Goal: Task Accomplishment & Management: Manage account settings

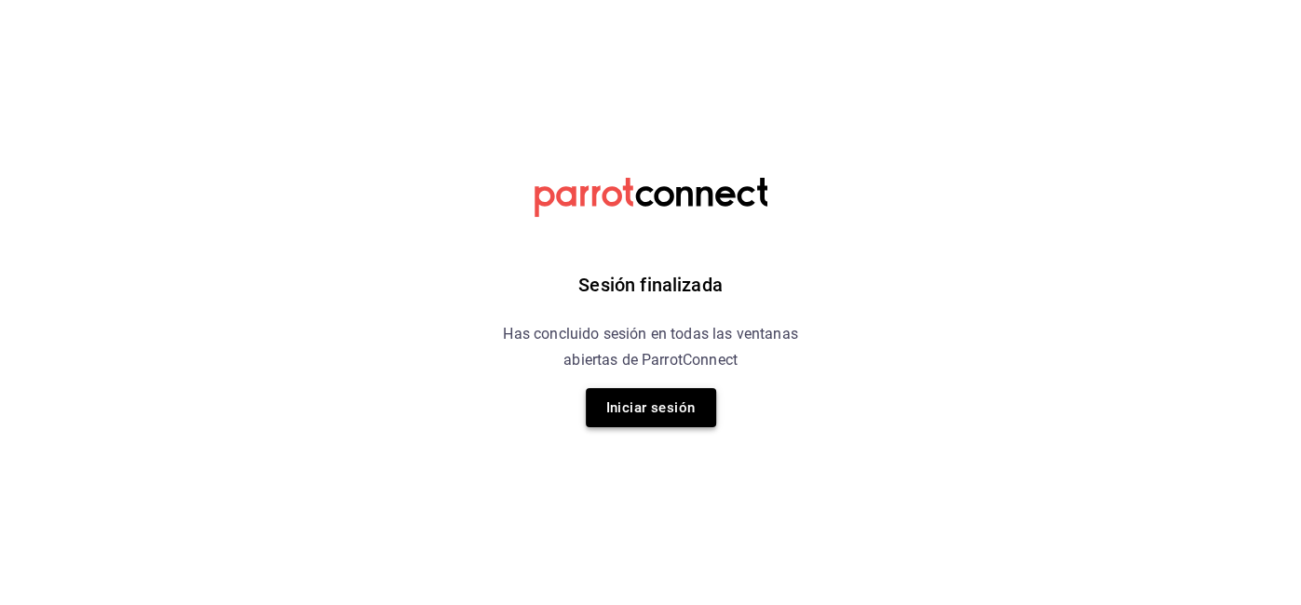
click at [629, 408] on button "Iniciar sesión" at bounding box center [651, 407] width 130 height 39
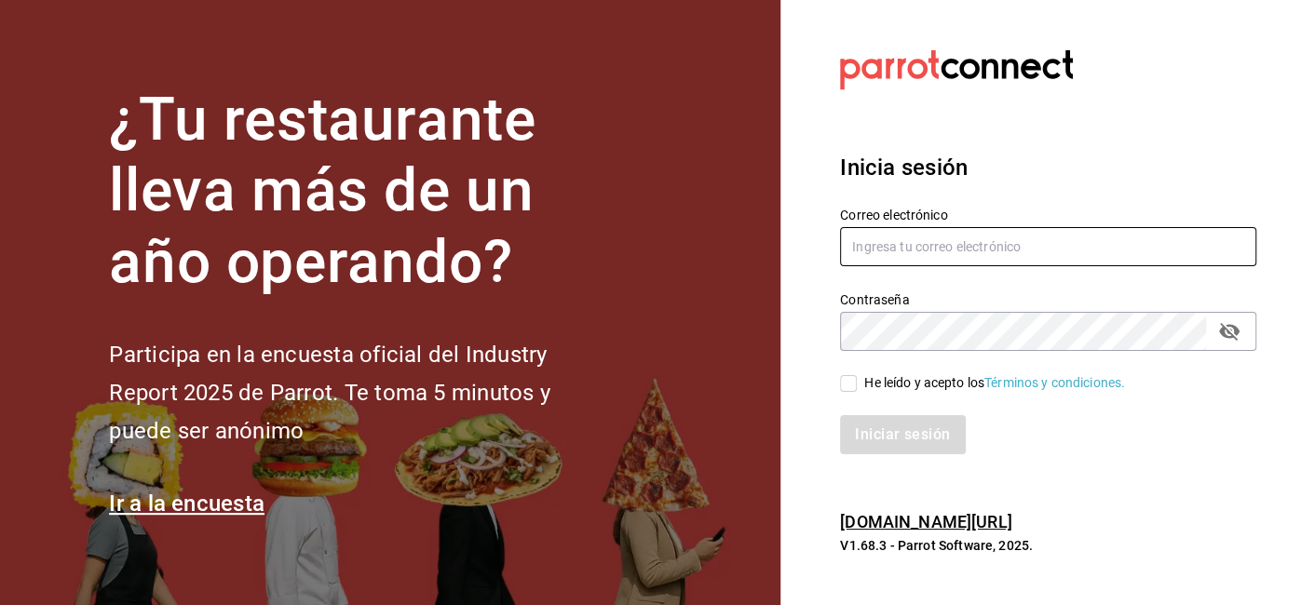
type input "ricardo.ramirez@direccionsalud.com"
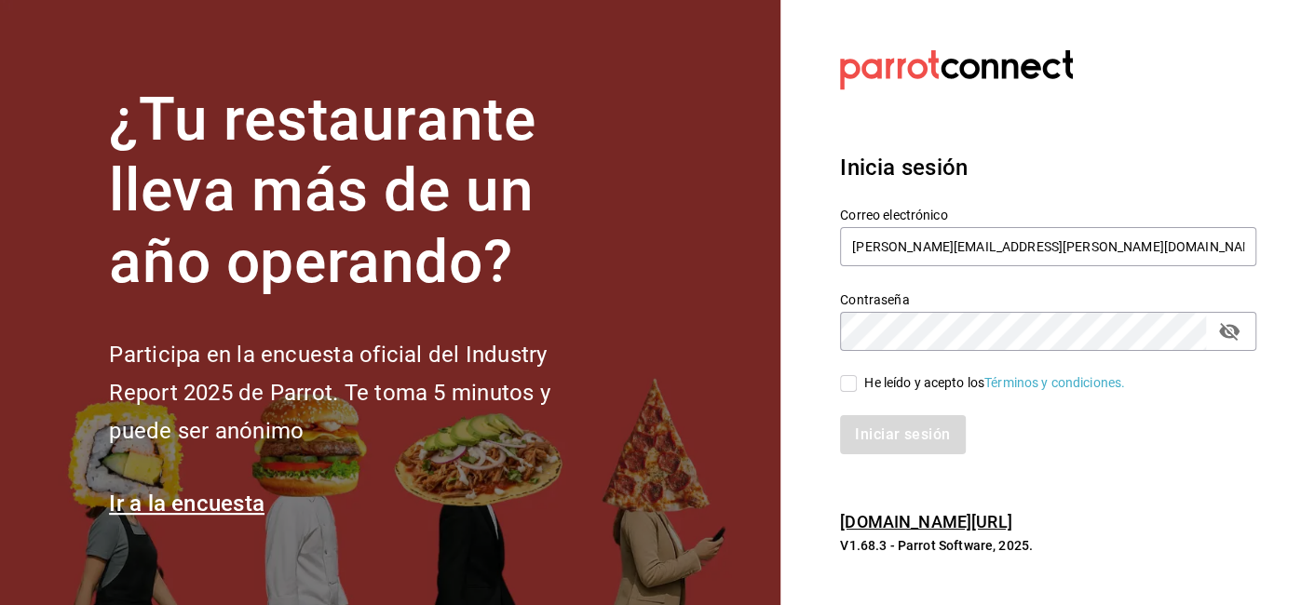
click at [848, 389] on input "He leído y acepto los Términos y condiciones." at bounding box center [848, 383] width 17 height 17
checkbox input "true"
click at [886, 441] on button "Iniciar sesión" at bounding box center [903, 434] width 127 height 39
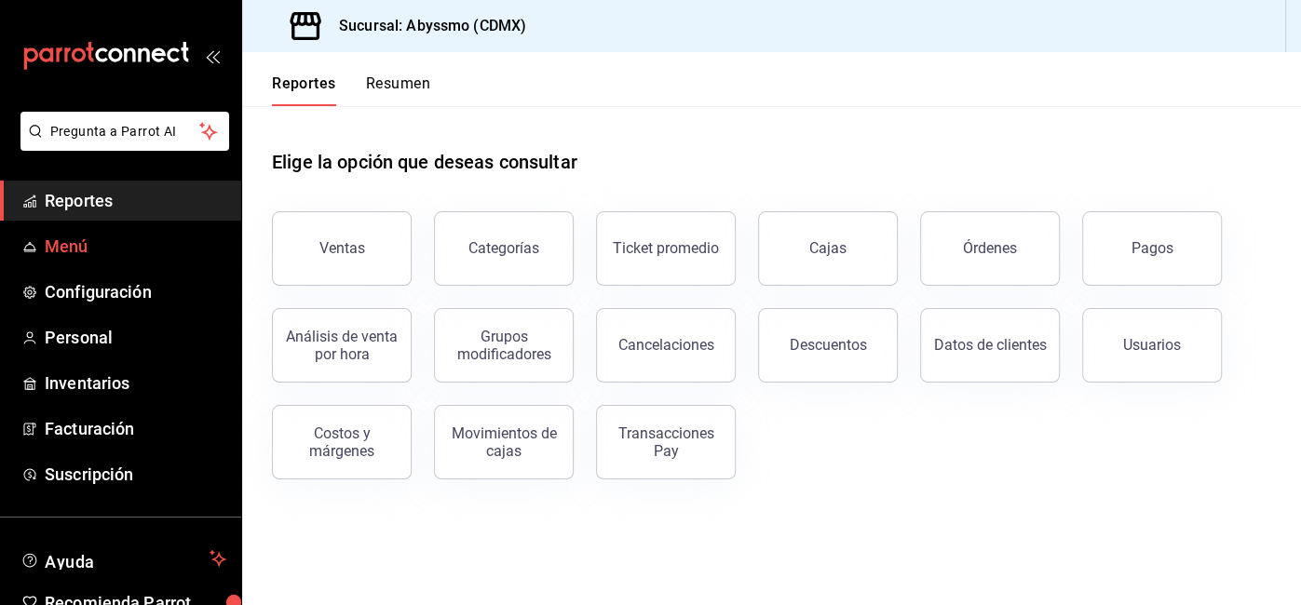
click at [90, 251] on span "Menú" at bounding box center [136, 246] width 182 height 25
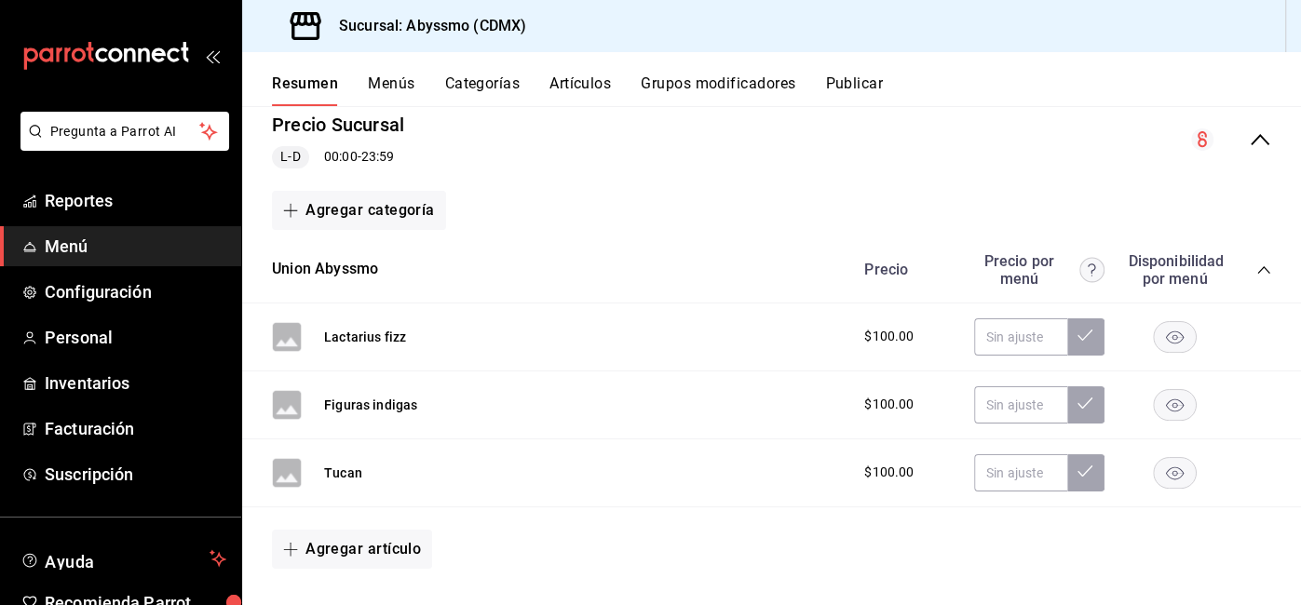
scroll to position [247, 0]
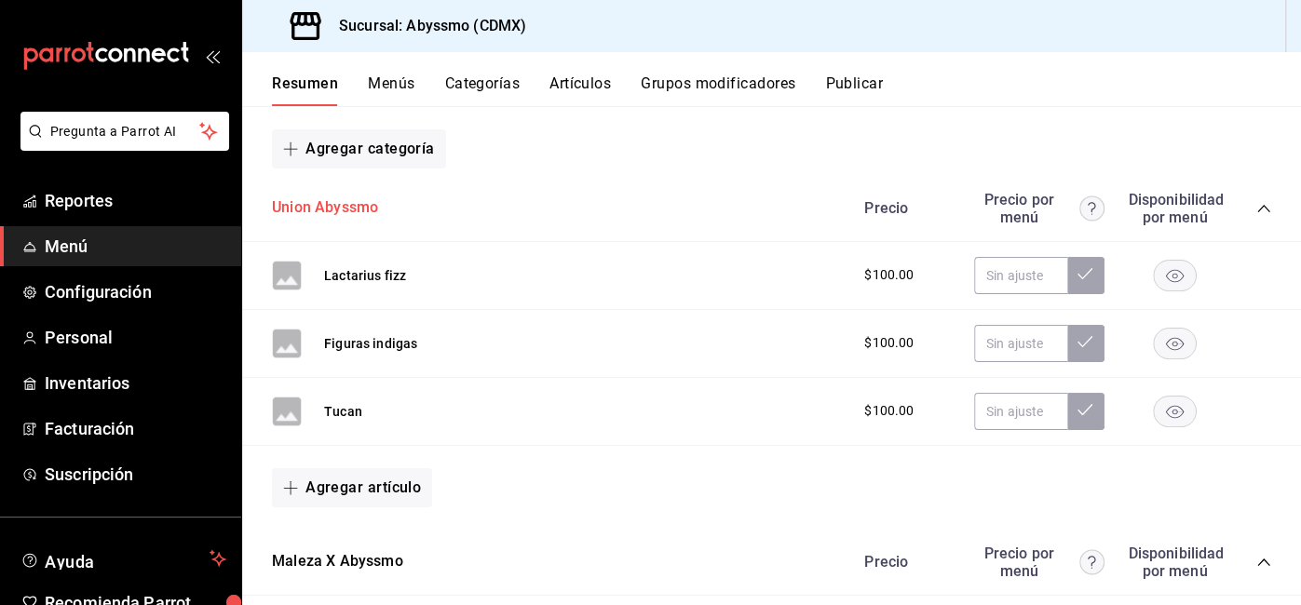
click at [335, 209] on button "Union Abyssmo" at bounding box center [325, 207] width 106 height 21
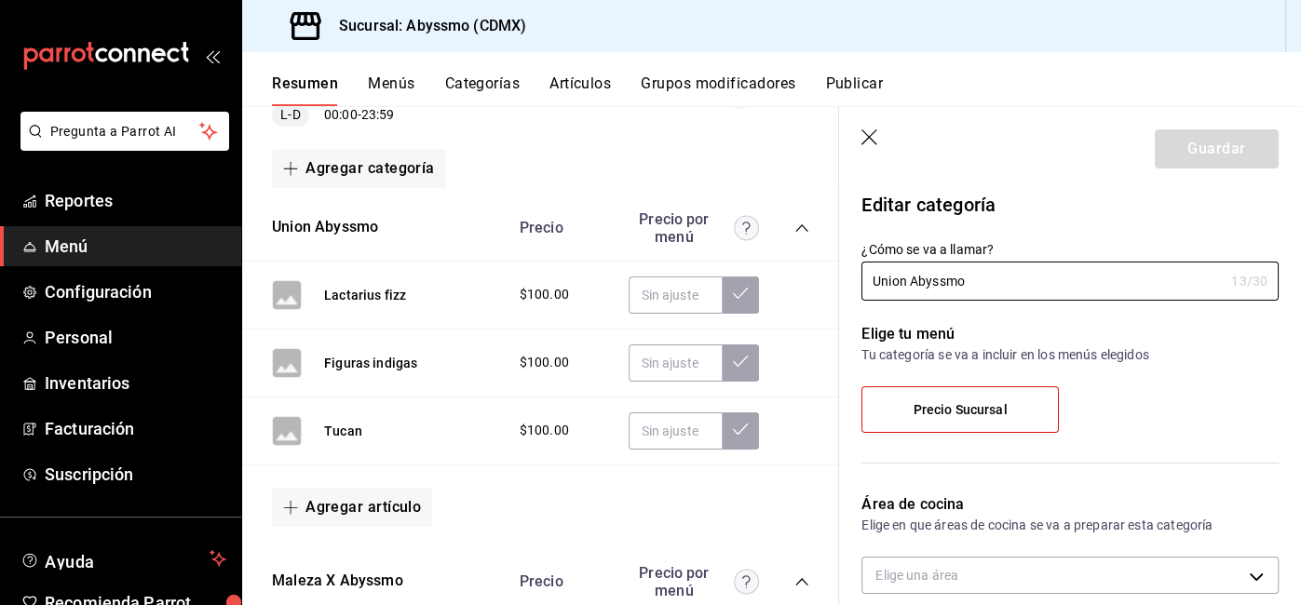
type input "9e5c94e2-e5cb-4de5-a7ca-be22f6f01d70"
click at [871, 142] on icon "button" at bounding box center [870, 138] width 19 height 19
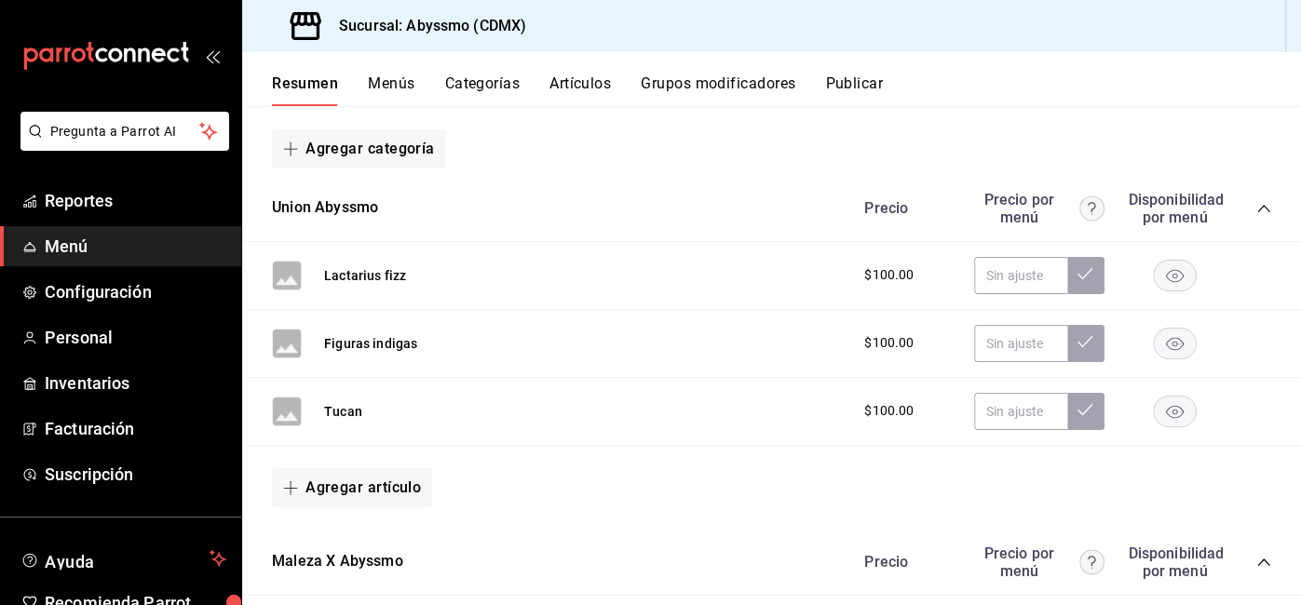
click at [1267, 208] on icon "collapse-category-row" at bounding box center [1263, 208] width 12 height 7
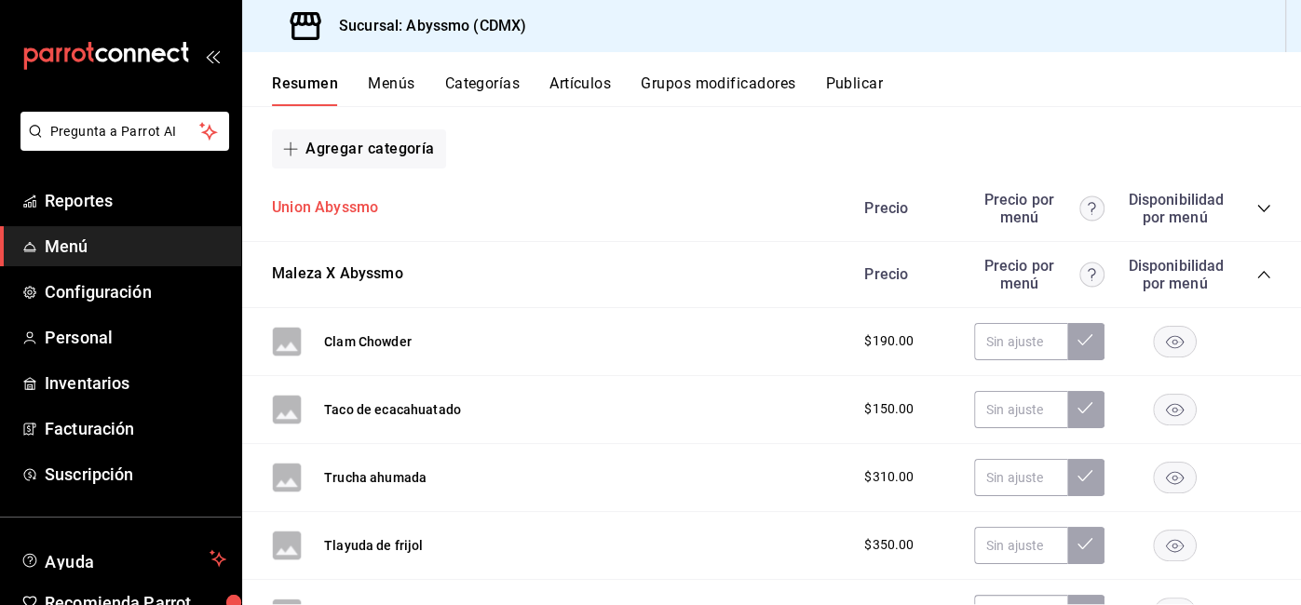
click at [370, 202] on button "Union Abyssmo" at bounding box center [325, 207] width 106 height 21
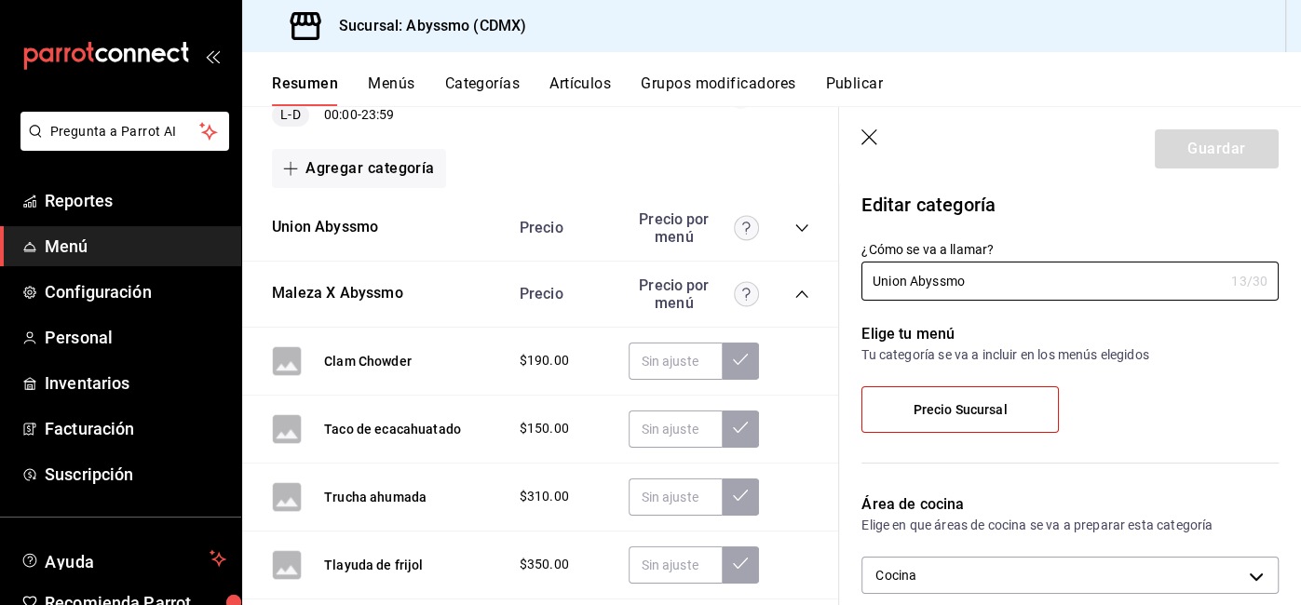
click at [393, 87] on button "Menús" at bounding box center [391, 90] width 47 height 32
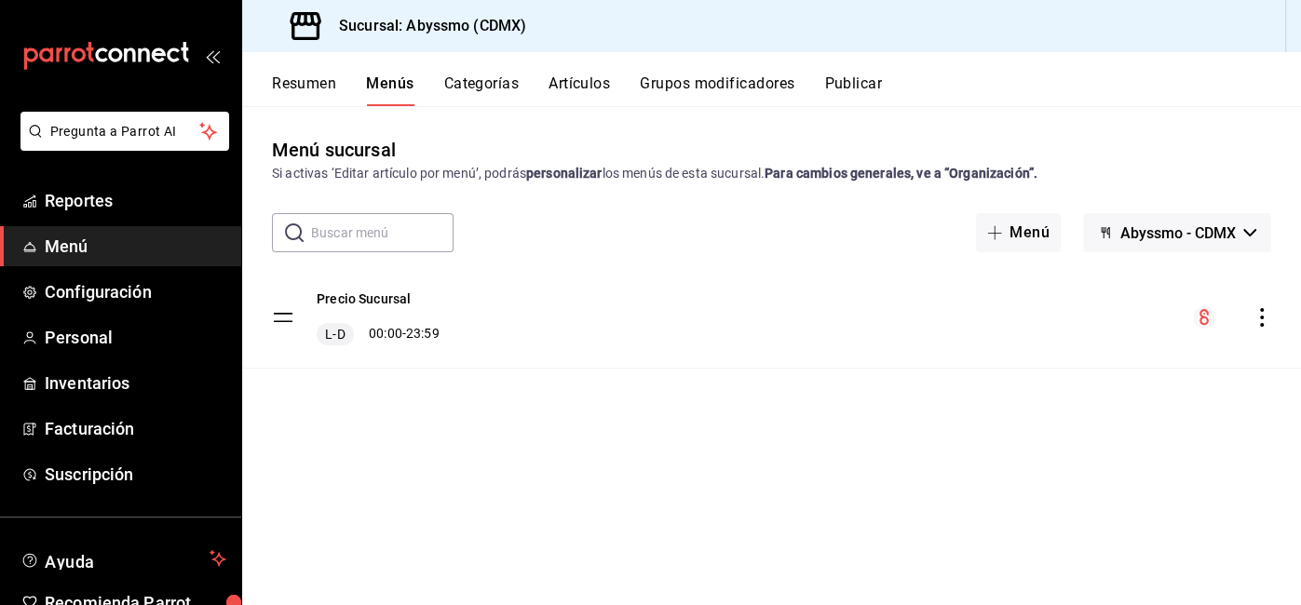
click at [445, 86] on button "Categorías" at bounding box center [481, 90] width 75 height 32
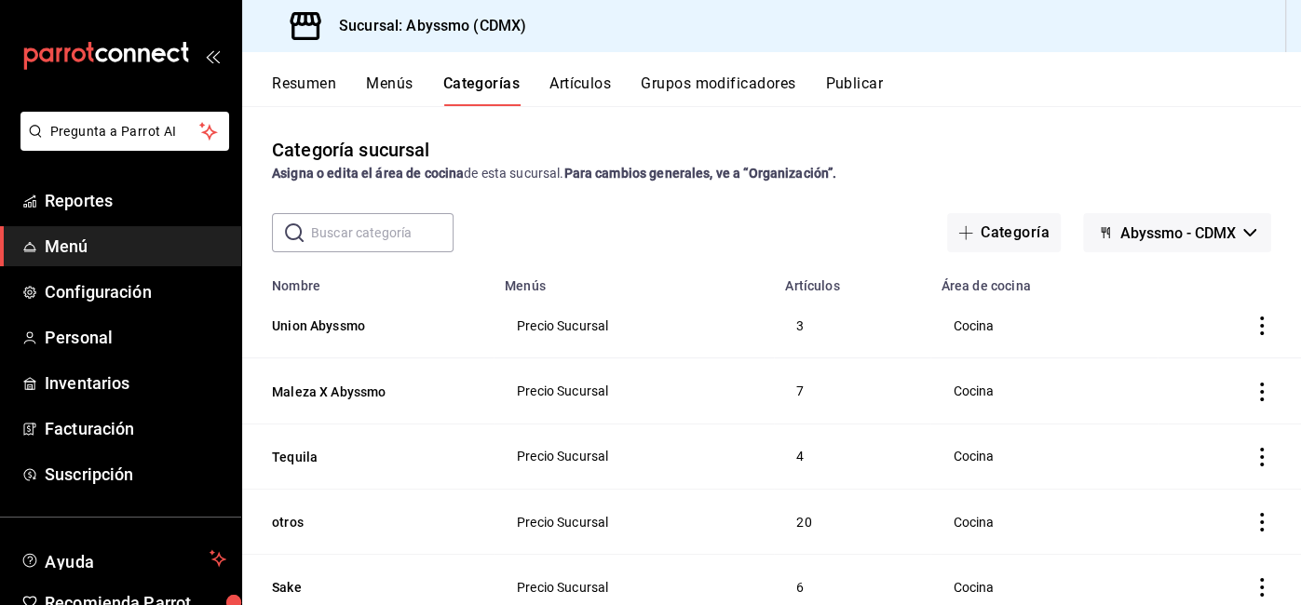
click at [1262, 333] on icon "actions" at bounding box center [1262, 326] width 4 height 19
click at [1151, 438] on icon at bounding box center [1157, 446] width 19 height 19
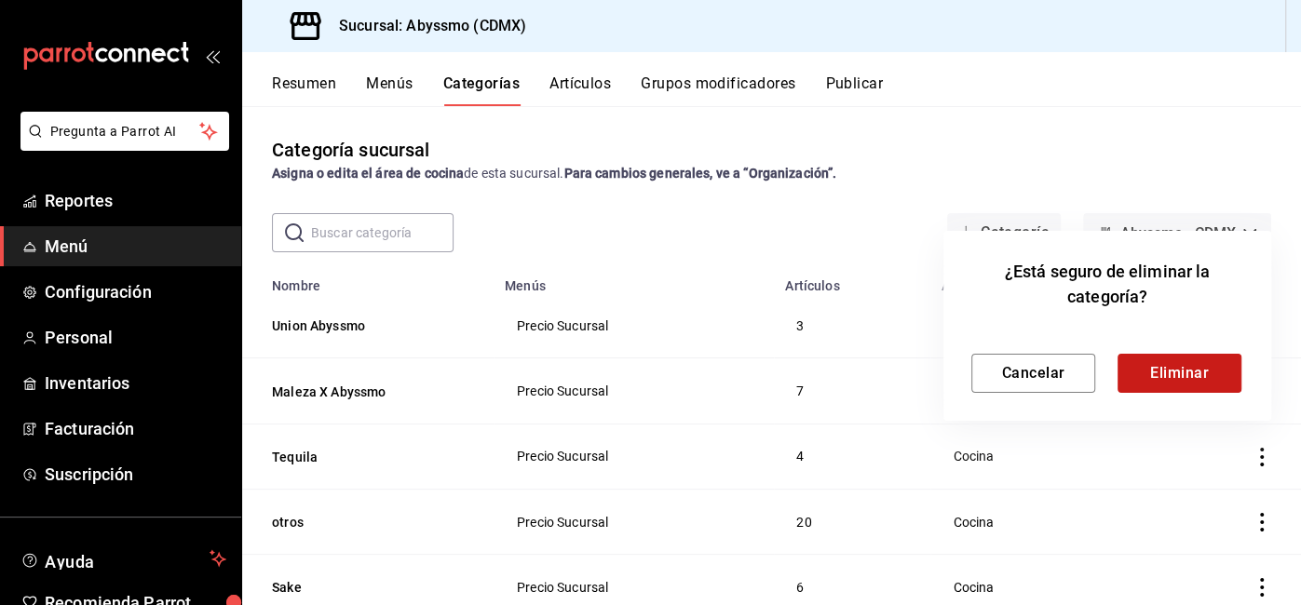
click at [1165, 389] on button "Eliminar" at bounding box center [1179, 373] width 124 height 39
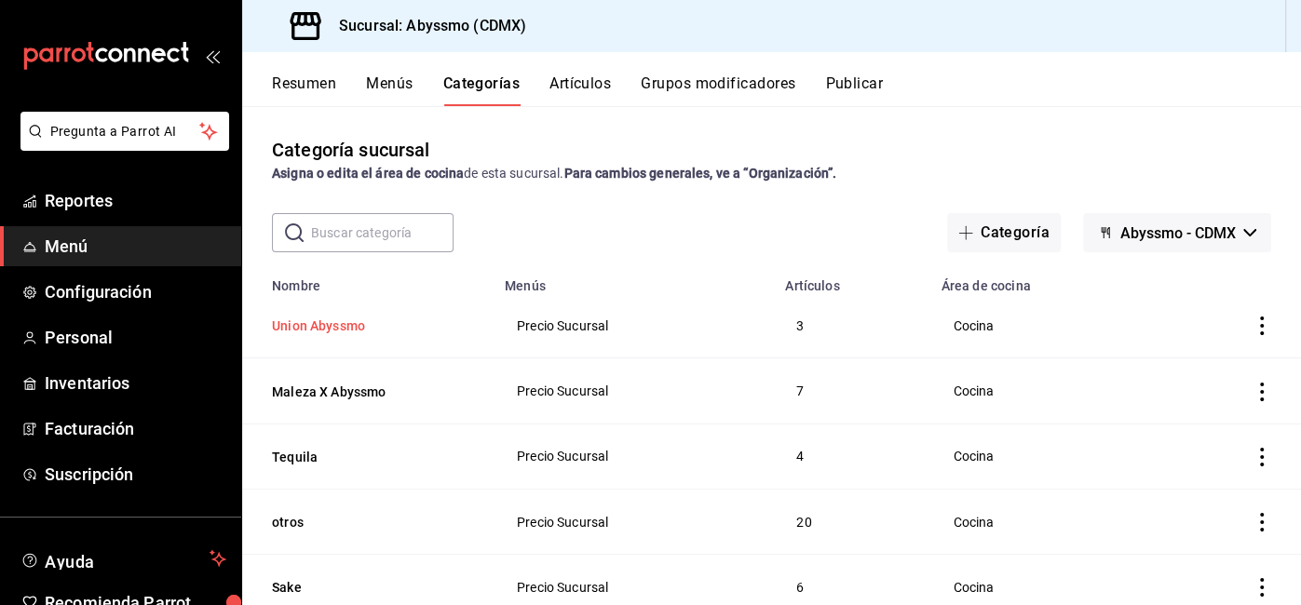
click at [346, 328] on button "Union Abyssmo" at bounding box center [365, 326] width 186 height 19
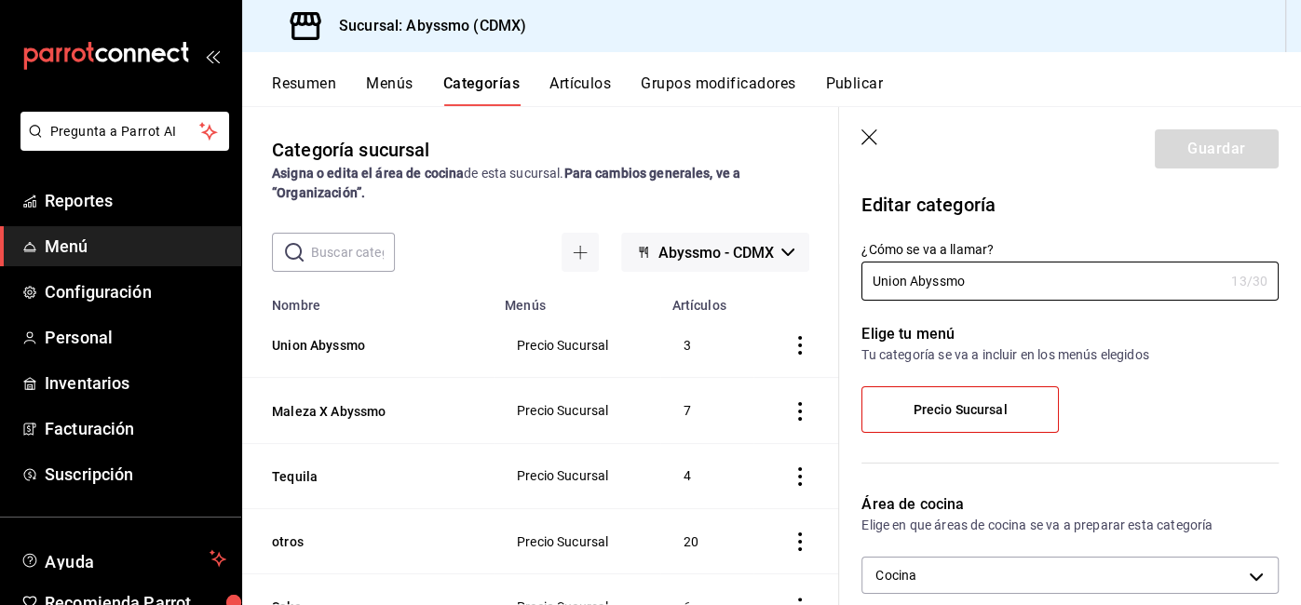
click at [508, 254] on div "​ ​ Abyssmo - CDMX" at bounding box center [540, 252] width 597 height 39
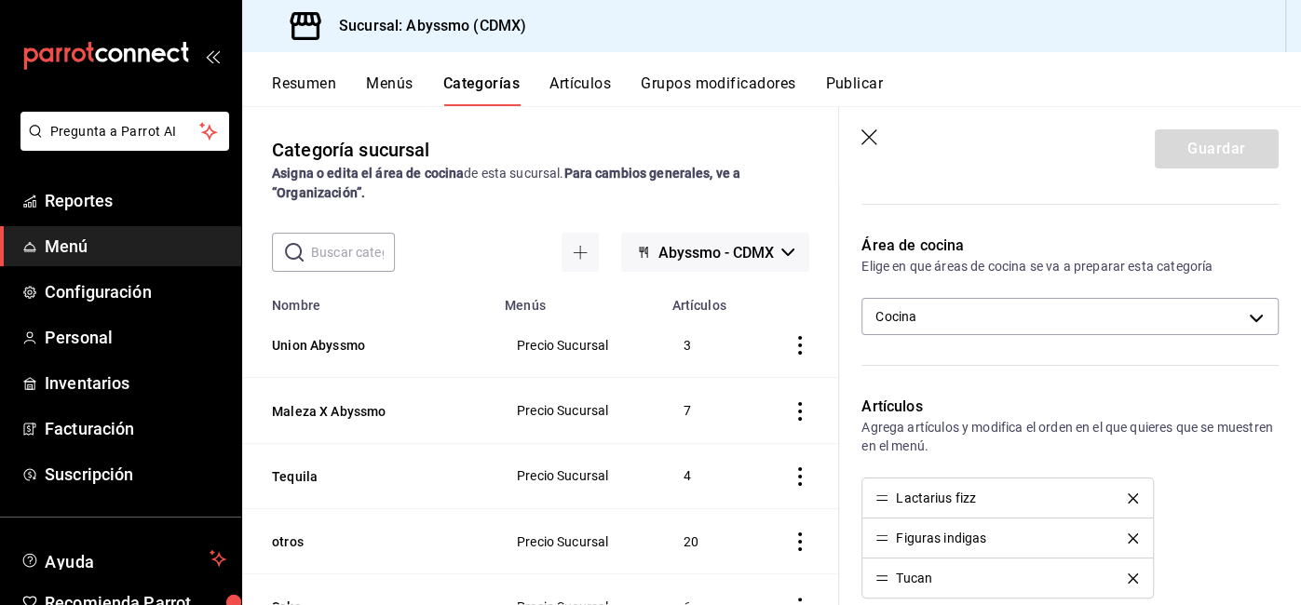
scroll to position [255, 0]
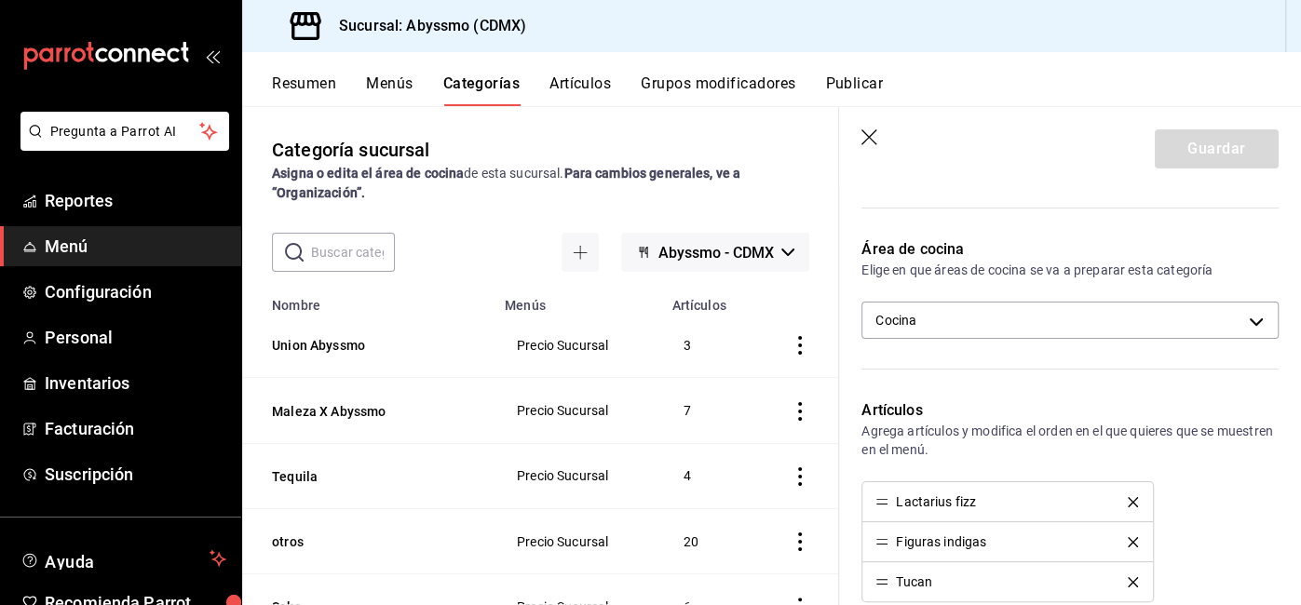
click at [863, 130] on icon "button" at bounding box center [870, 138] width 19 height 19
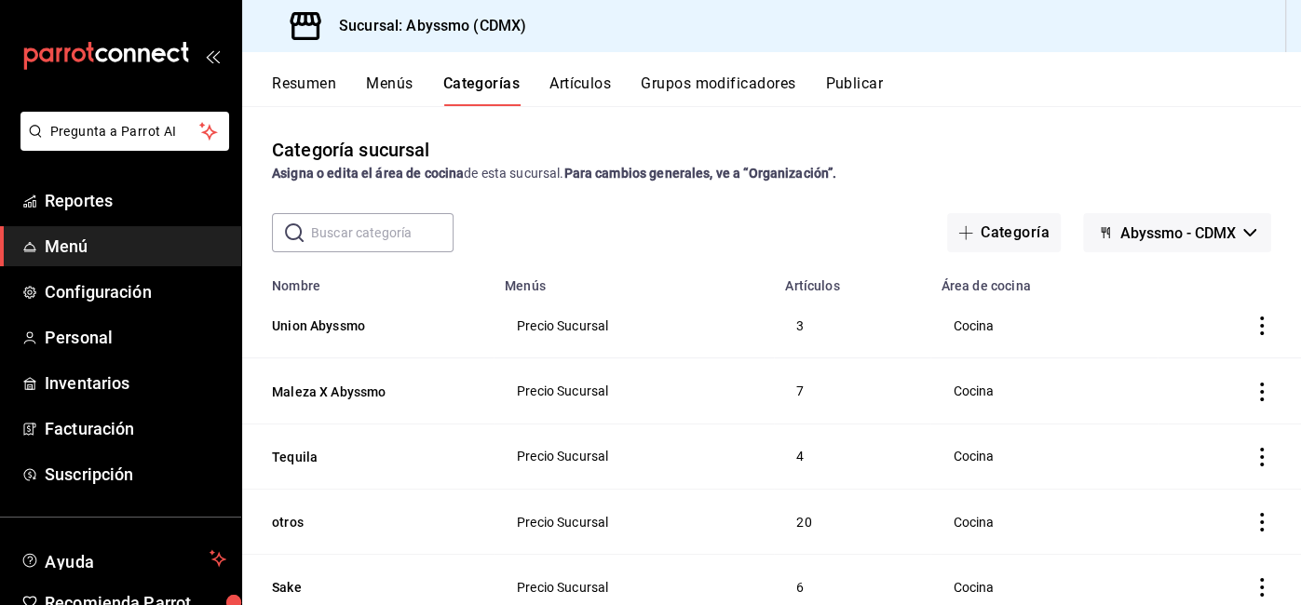
click at [585, 84] on button "Artículos" at bounding box center [579, 90] width 61 height 32
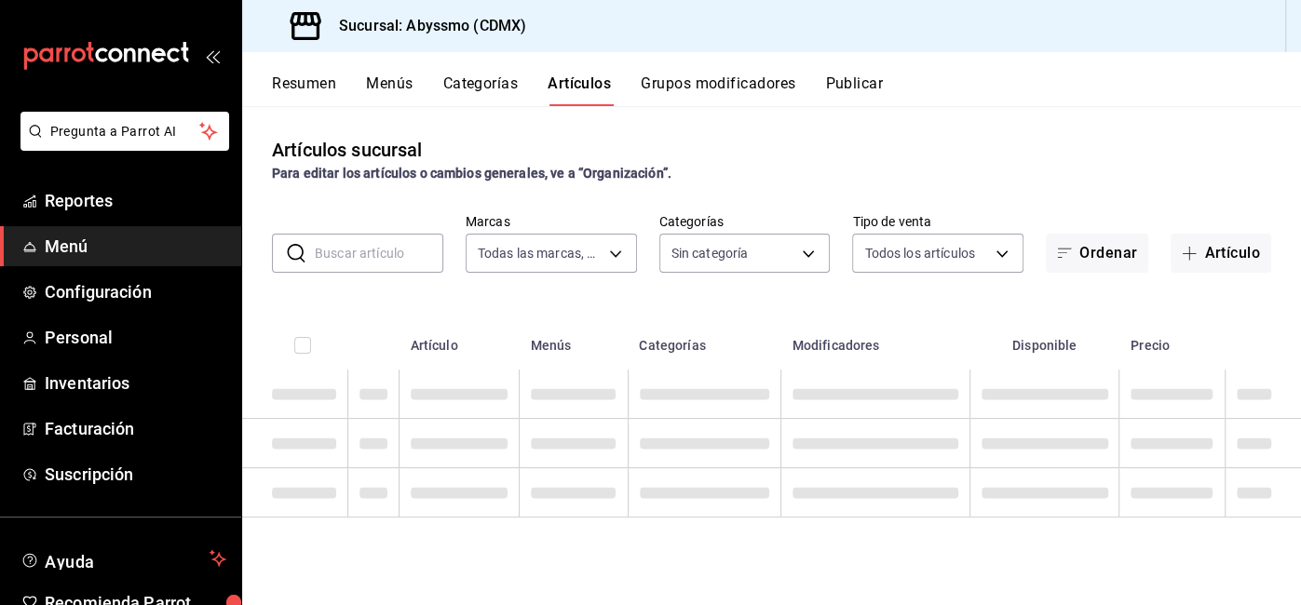
type input "e16cb4ba-9dee-401f-aa9d-e38175083fe3"
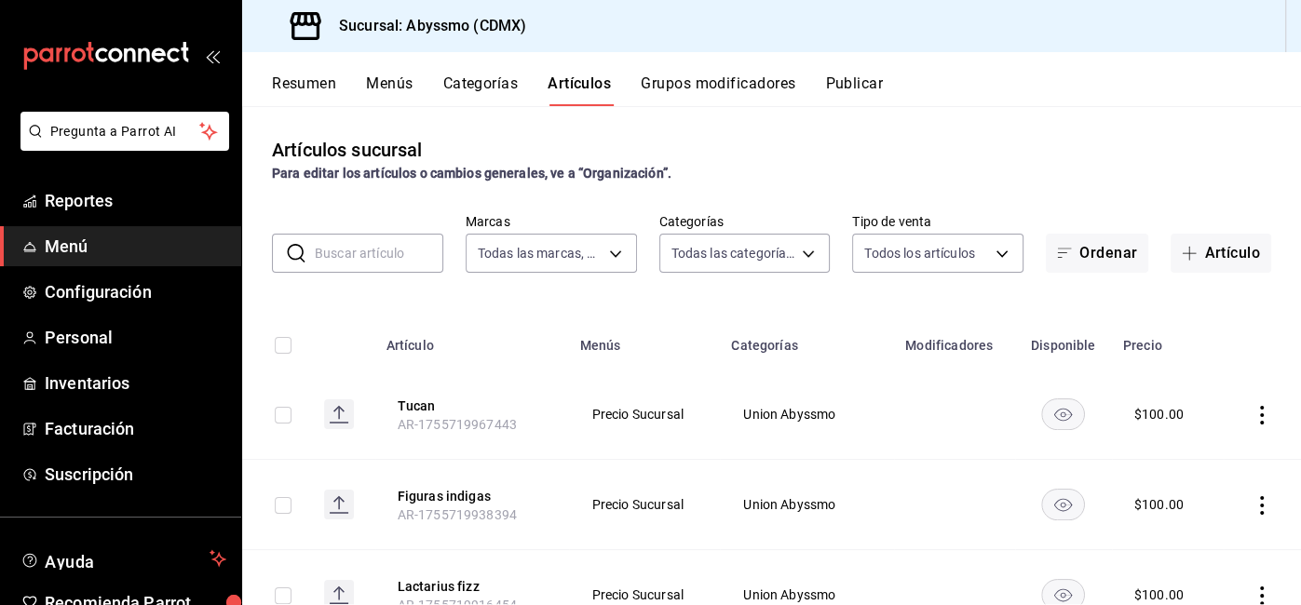
type input "e4a4cb1c-6772-4132-95e2-df64a818a98b,df38e2e4-50b9-4649-acaf-bfd432bb615d,c7012…"
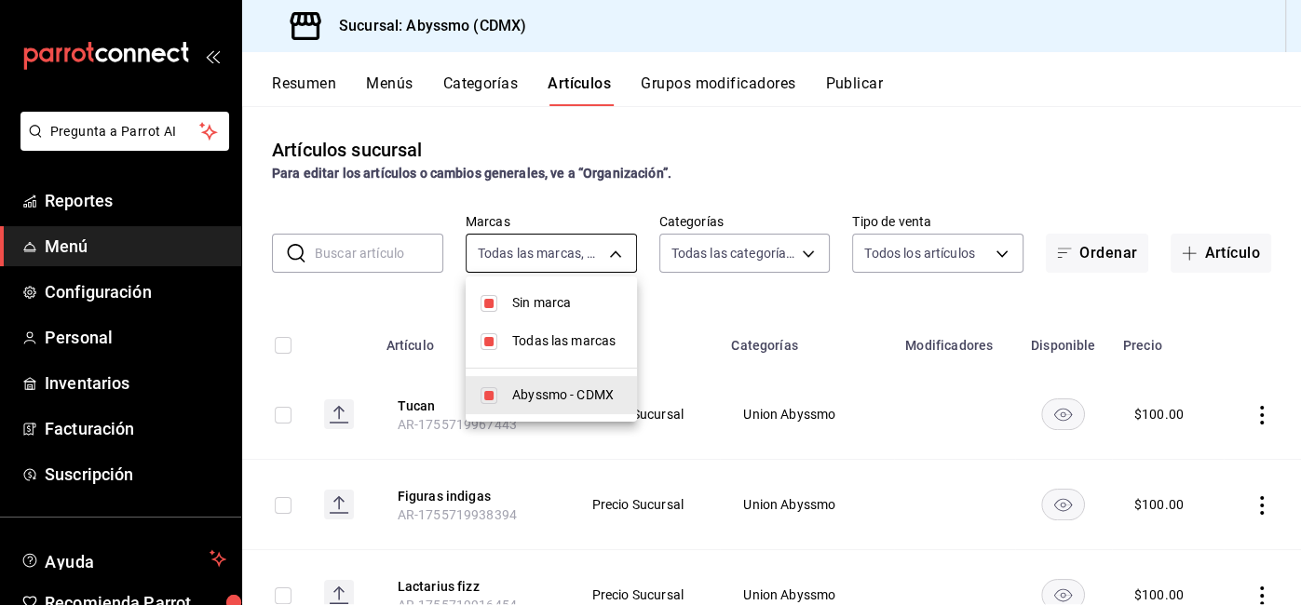
click at [578, 258] on body "Pregunta a Parrot AI Reportes Menú Configuración Personal Inventarios Facturaci…" at bounding box center [650, 302] width 1301 height 605
click at [775, 194] on div at bounding box center [650, 302] width 1301 height 605
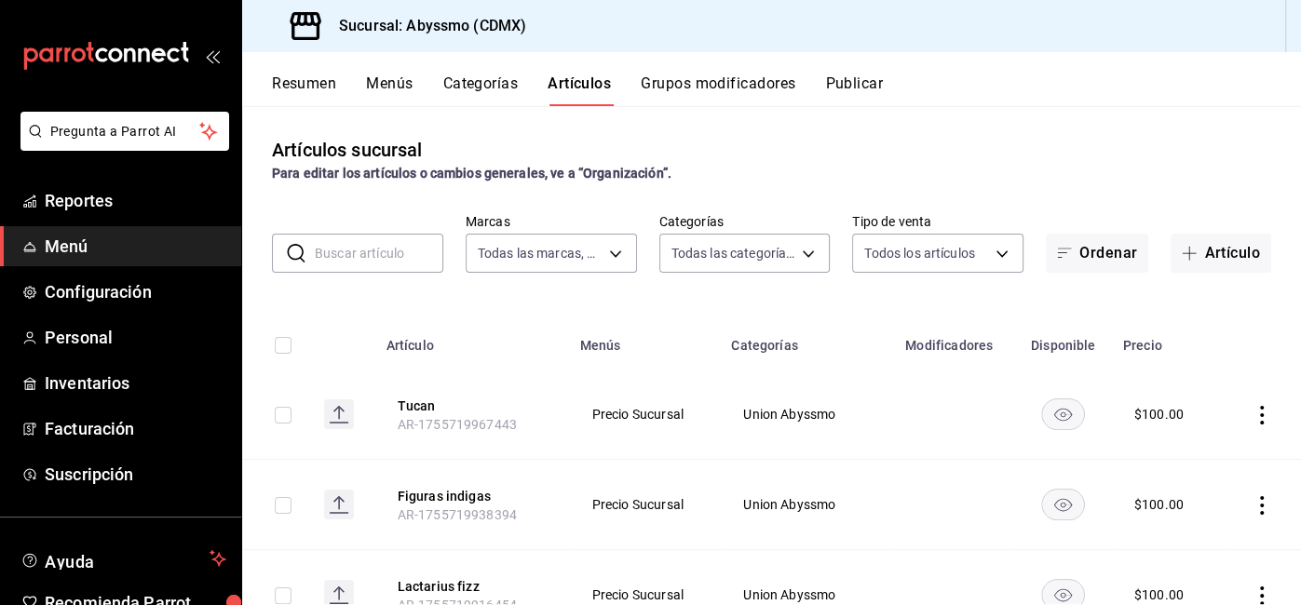
click at [283, 416] on input "checkbox" at bounding box center [283, 415] width 17 height 17
checkbox input "true"
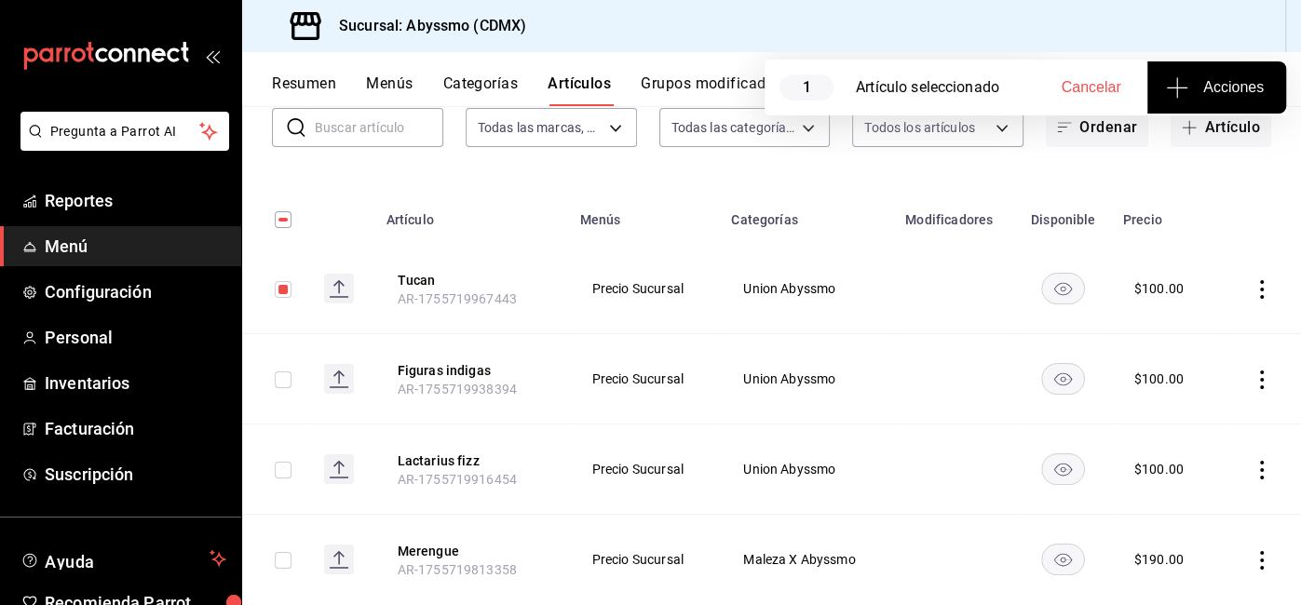
scroll to position [132, 0]
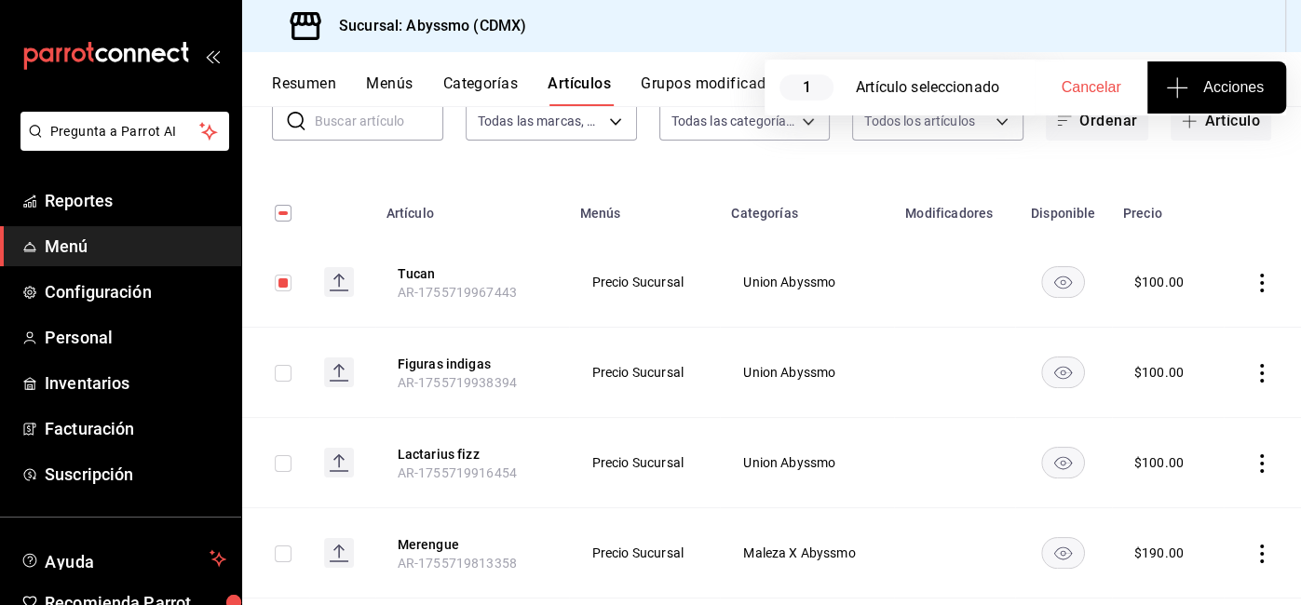
click at [281, 374] on input "checkbox" at bounding box center [283, 373] width 17 height 17
checkbox input "true"
click at [279, 467] on input "checkbox" at bounding box center [283, 463] width 17 height 17
checkbox input "true"
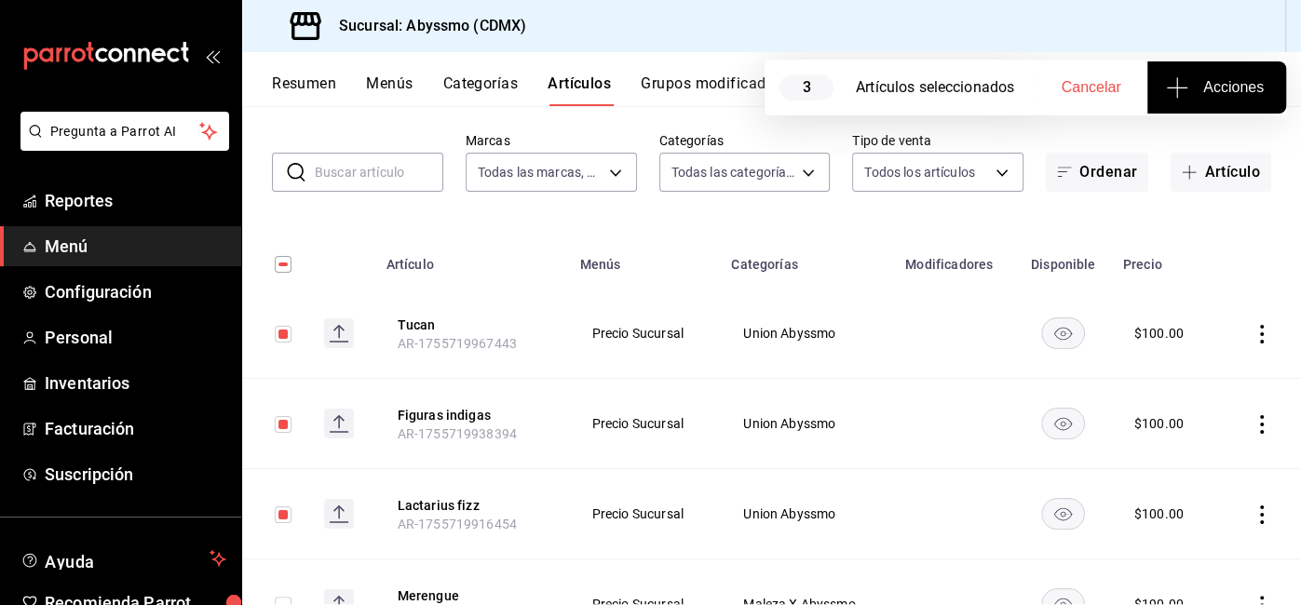
scroll to position [94, 0]
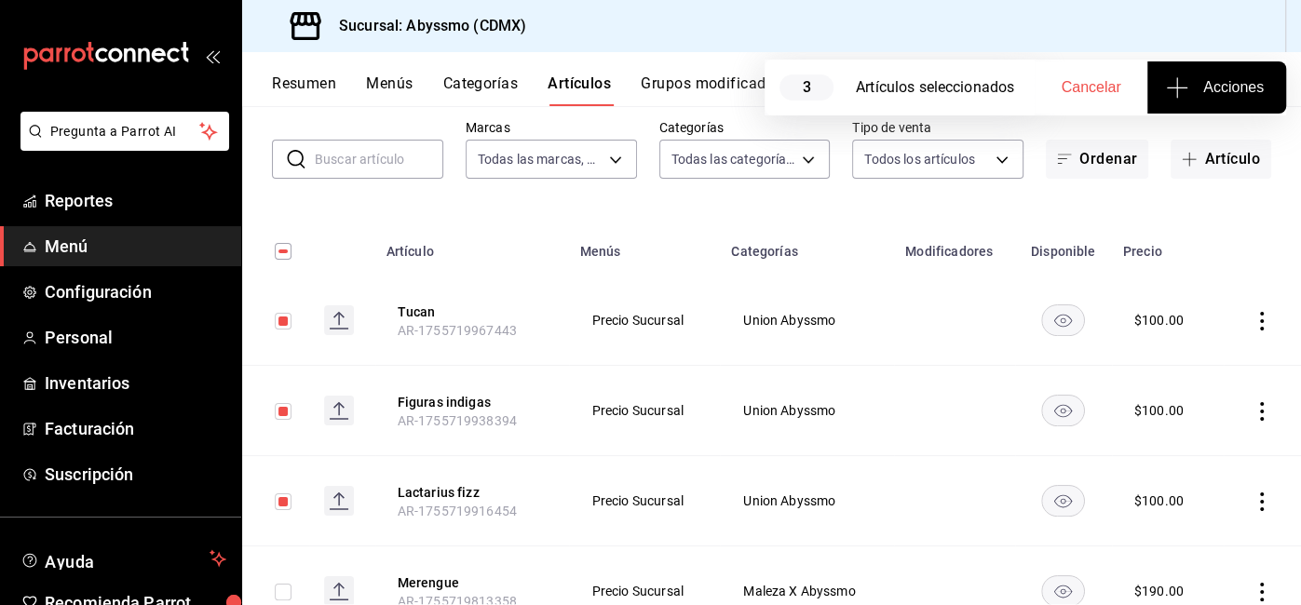
click at [1193, 85] on span "Acciones" at bounding box center [1216, 87] width 94 height 22
click at [1268, 324] on div at bounding box center [650, 302] width 1301 height 605
click at [1264, 323] on icon "actions" at bounding box center [1261, 321] width 19 height 19
click at [1187, 446] on span "Eliminar" at bounding box center [1205, 439] width 47 height 15
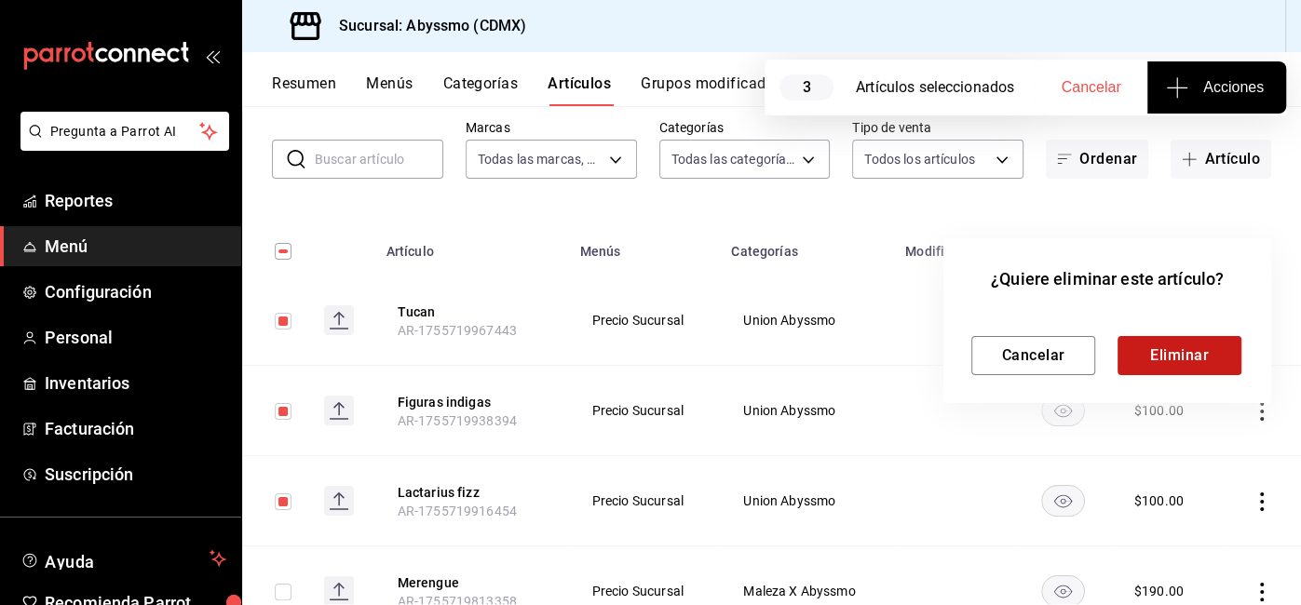
click at [1182, 359] on button "Eliminar" at bounding box center [1179, 355] width 124 height 39
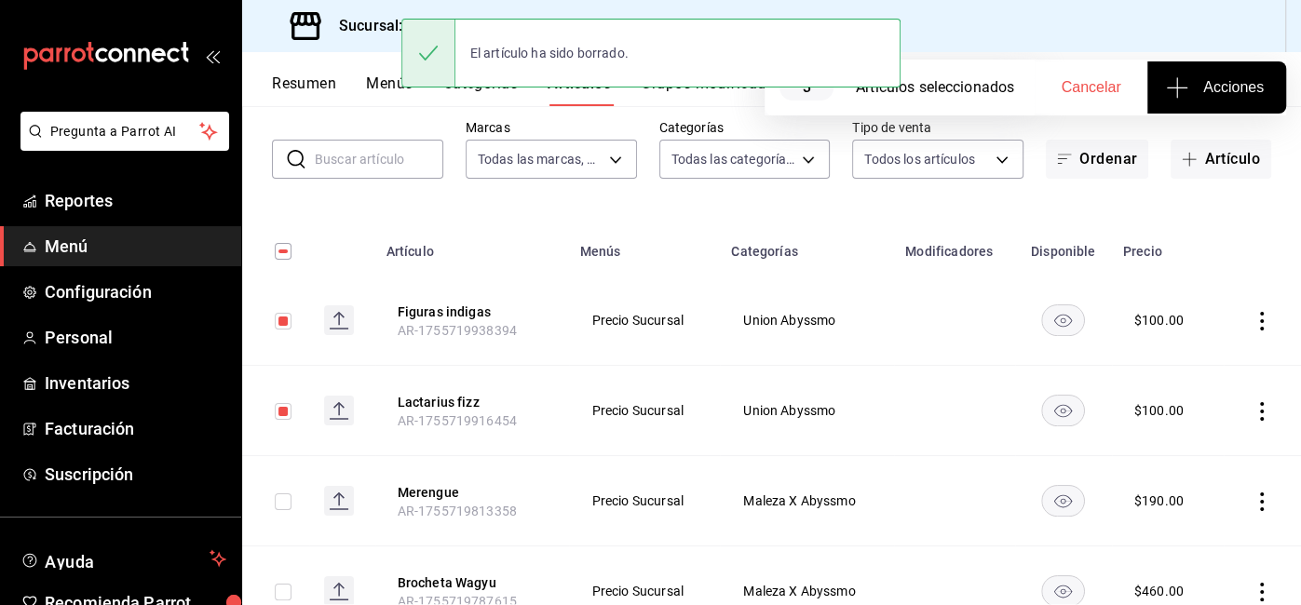
click at [1258, 406] on icon "actions" at bounding box center [1261, 411] width 19 height 19
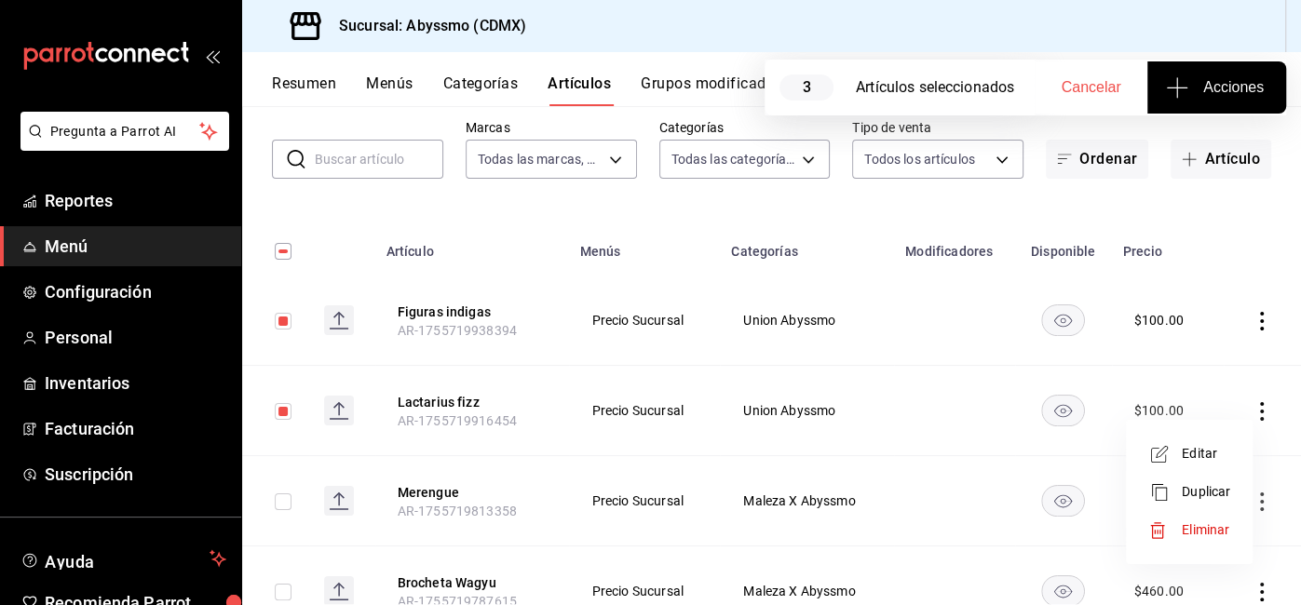
click at [1182, 522] on span "Eliminar" at bounding box center [1205, 529] width 47 height 15
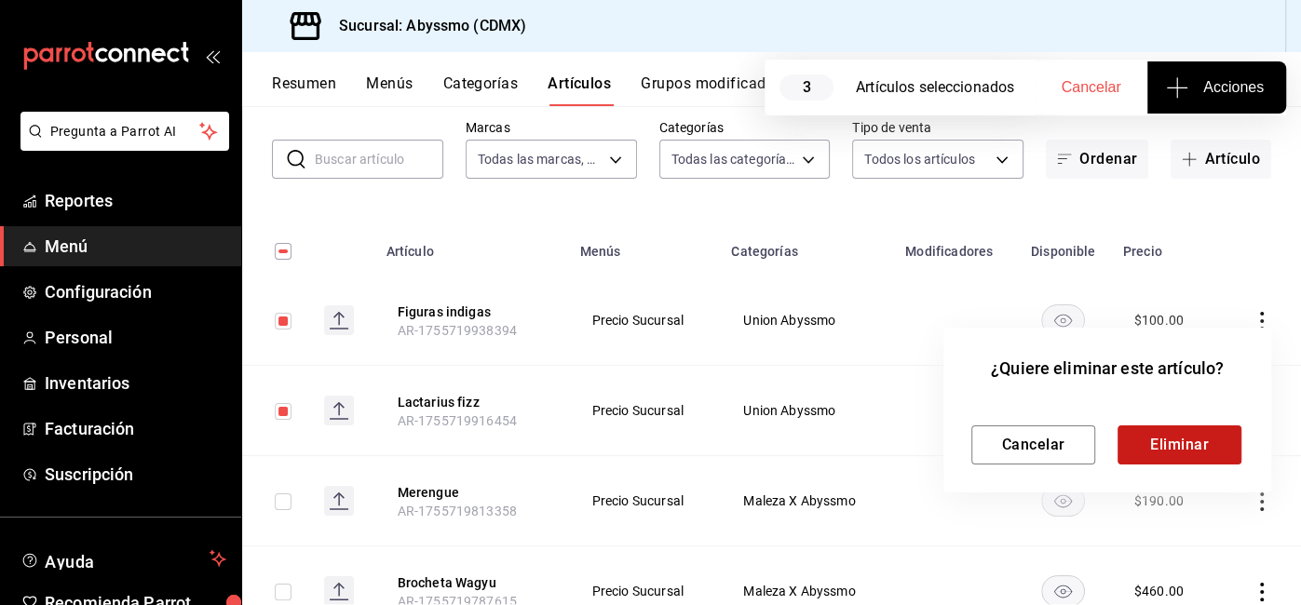
click at [1189, 441] on button "Eliminar" at bounding box center [1179, 445] width 124 height 39
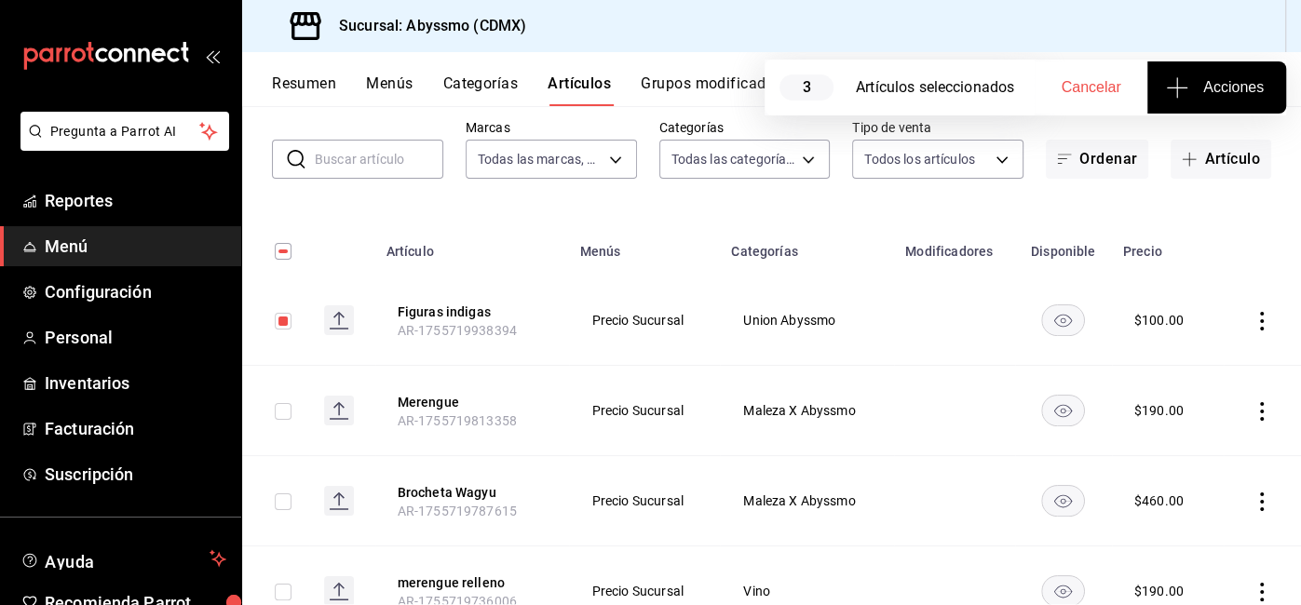
click at [1254, 320] on icon "actions" at bounding box center [1261, 321] width 19 height 19
click at [1183, 444] on span "Eliminar" at bounding box center [1205, 439] width 47 height 15
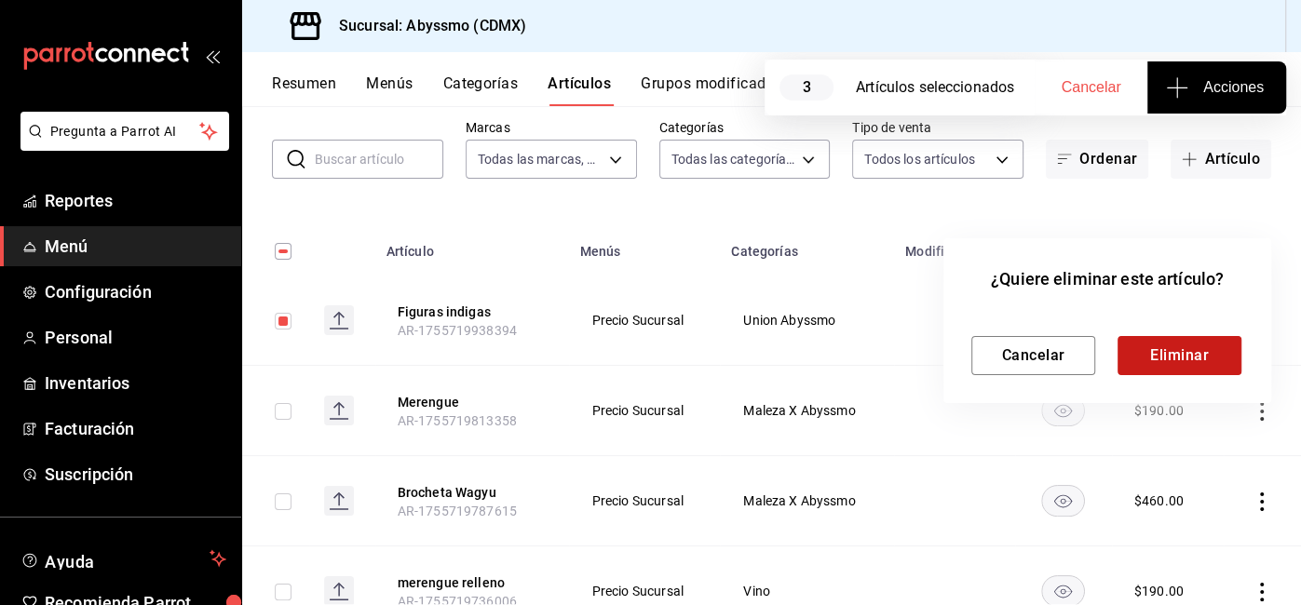
click at [1180, 338] on button "Eliminar" at bounding box center [1179, 355] width 124 height 39
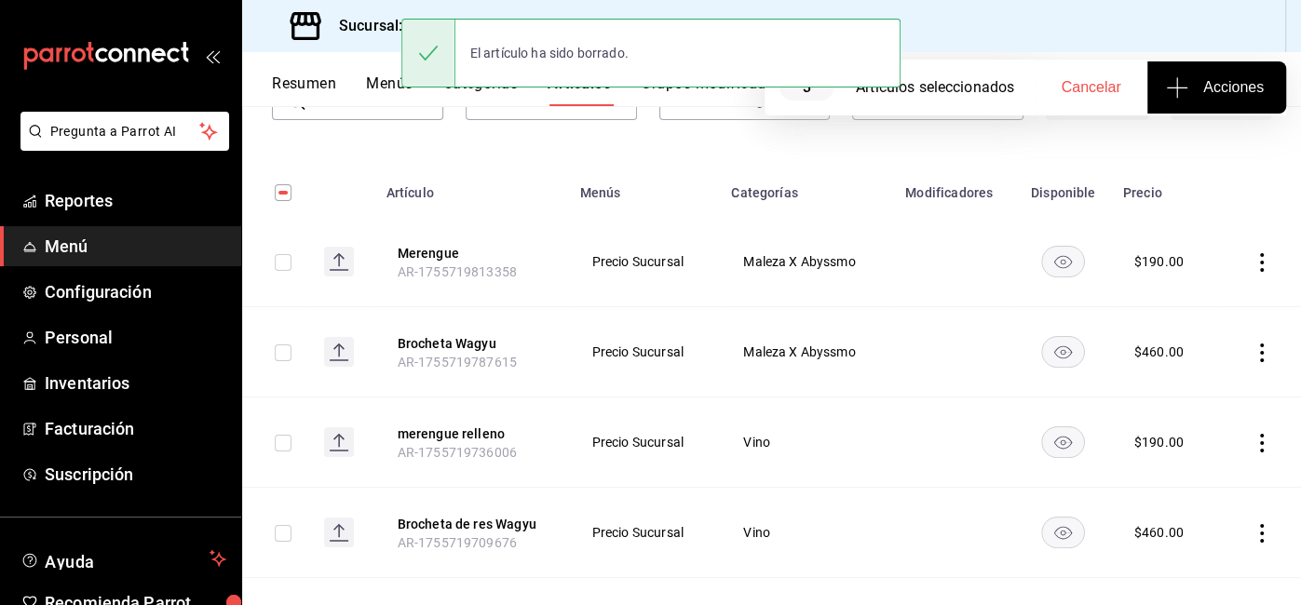
scroll to position [148, 0]
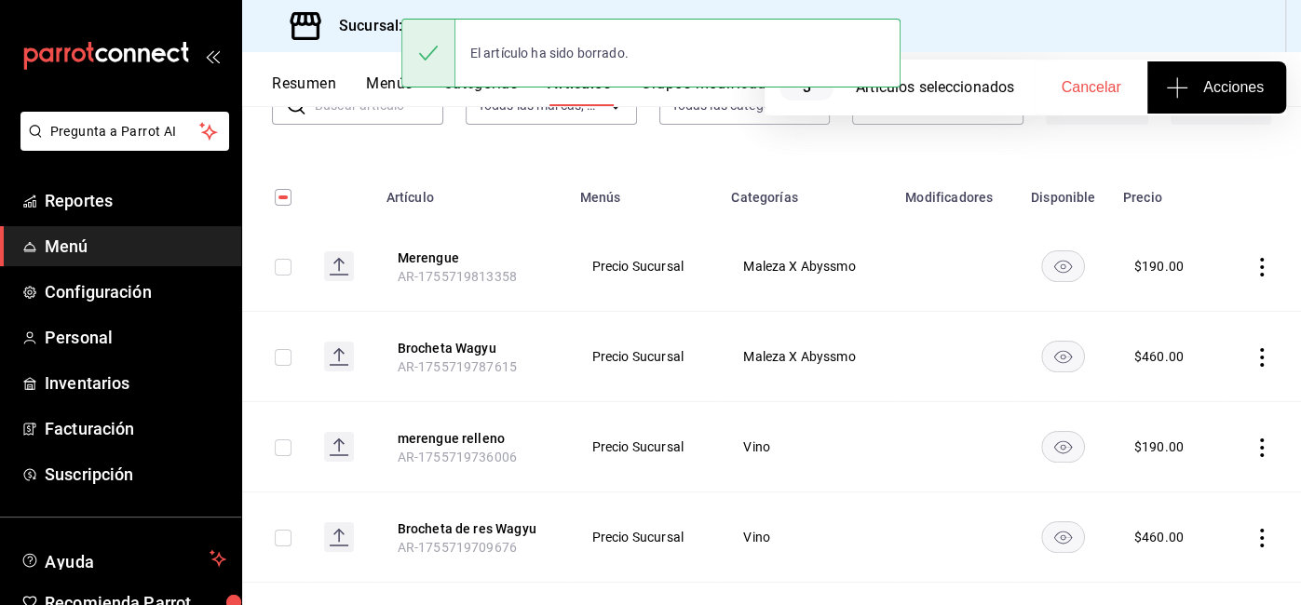
click at [1252, 262] on icon "actions" at bounding box center [1261, 267] width 19 height 19
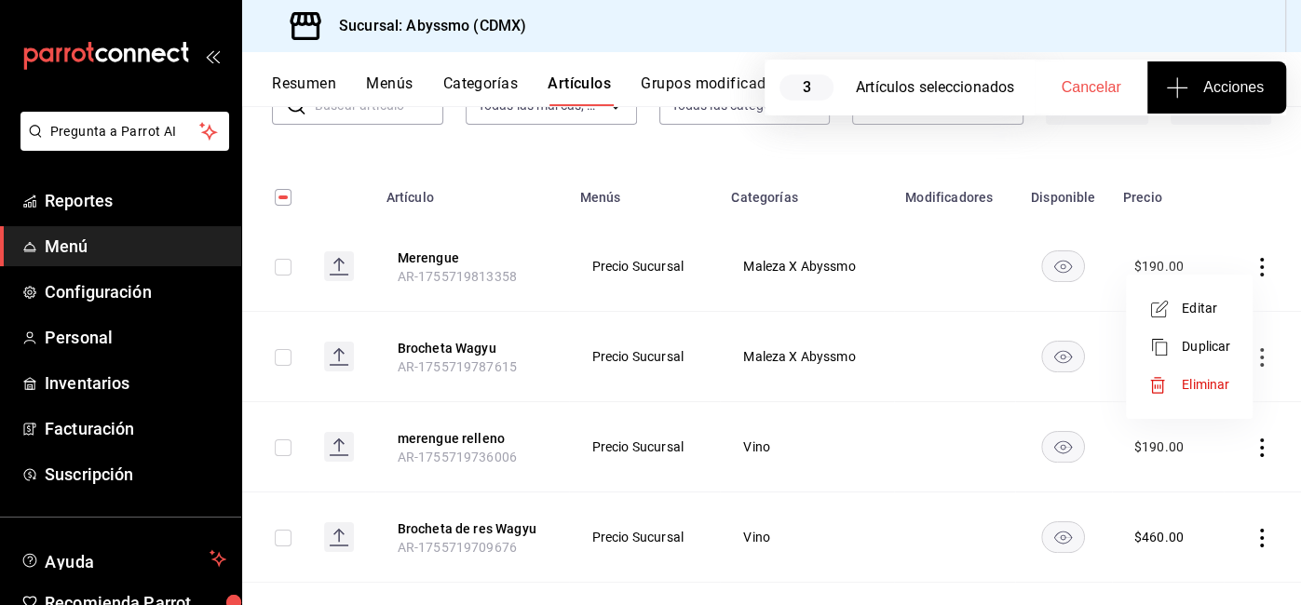
click at [1224, 373] on li "Eliminar" at bounding box center [1189, 385] width 112 height 38
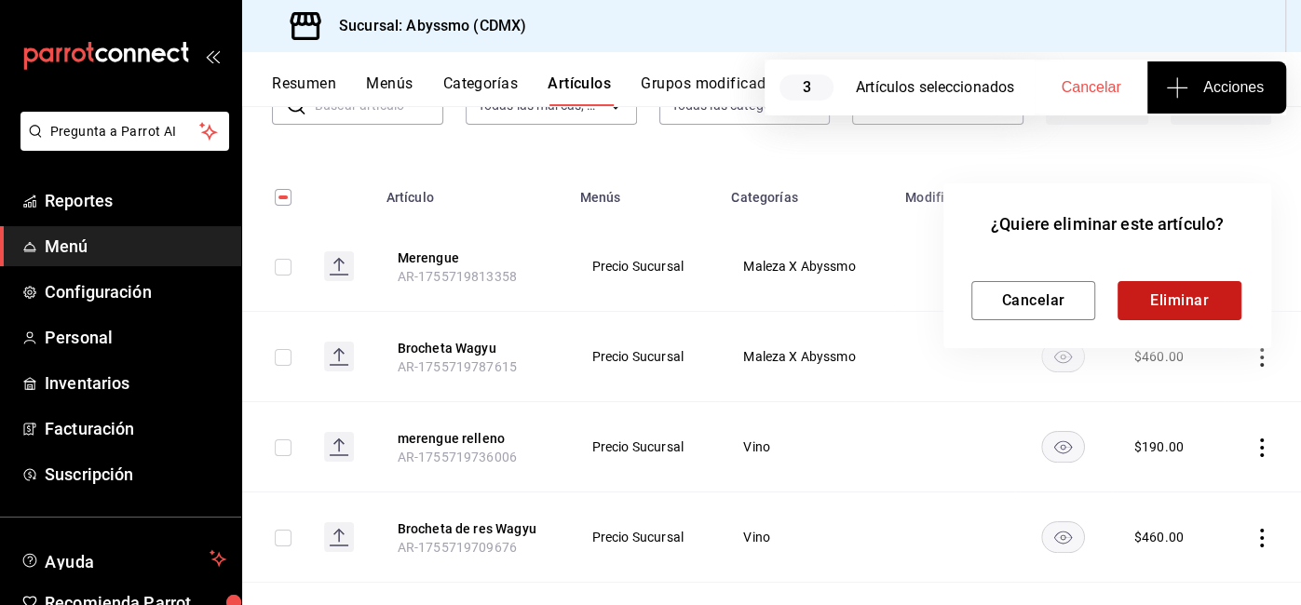
click at [1188, 290] on button "Eliminar" at bounding box center [1179, 300] width 124 height 39
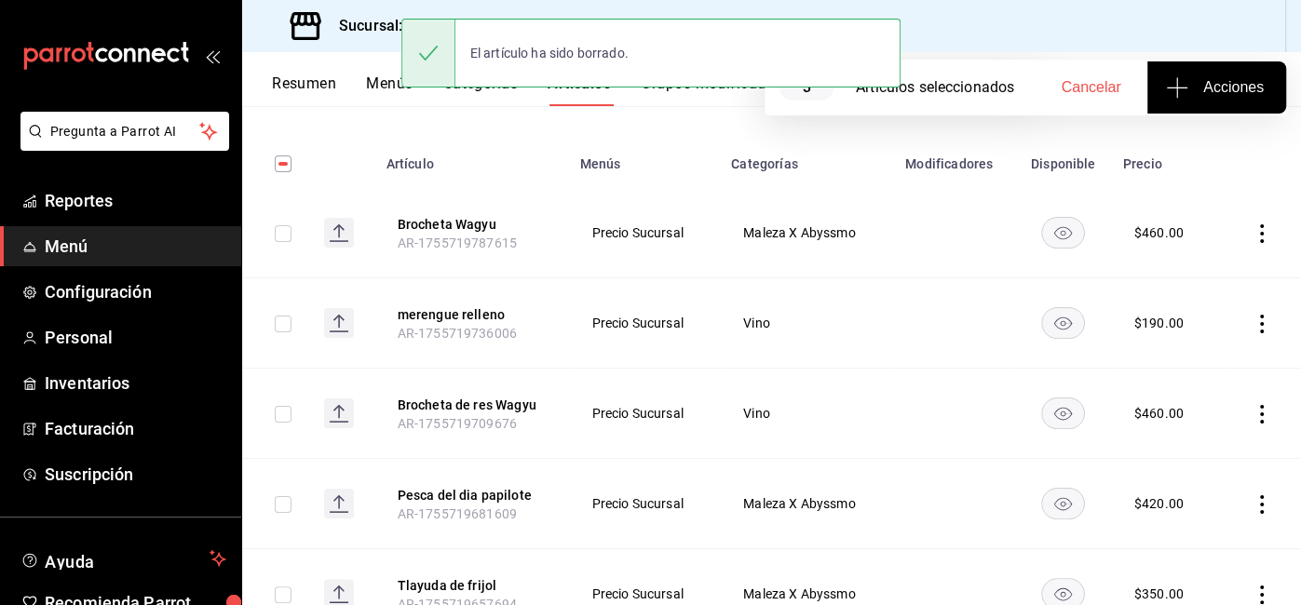
scroll to position [181, 0]
click at [1250, 333] on td at bounding box center [1261, 324] width 77 height 90
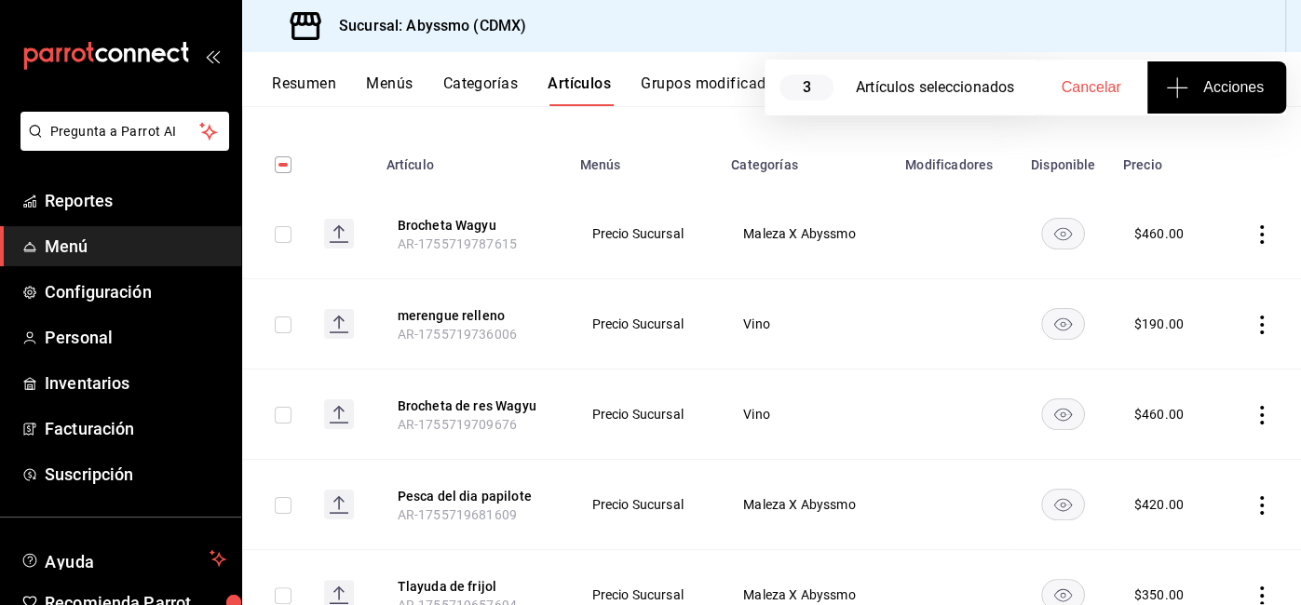
click at [1255, 330] on icon "actions" at bounding box center [1261, 325] width 19 height 19
click at [1199, 434] on span "Eliminar" at bounding box center [1206, 444] width 48 height 20
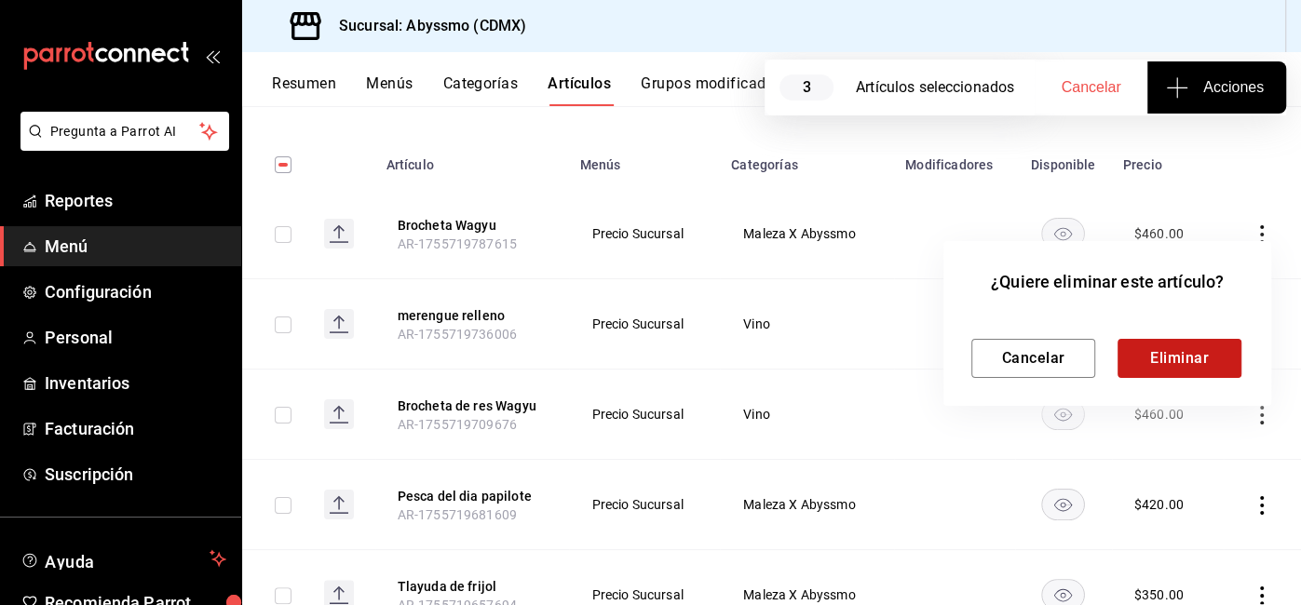
click at [1176, 364] on button "Eliminar" at bounding box center [1179, 358] width 124 height 39
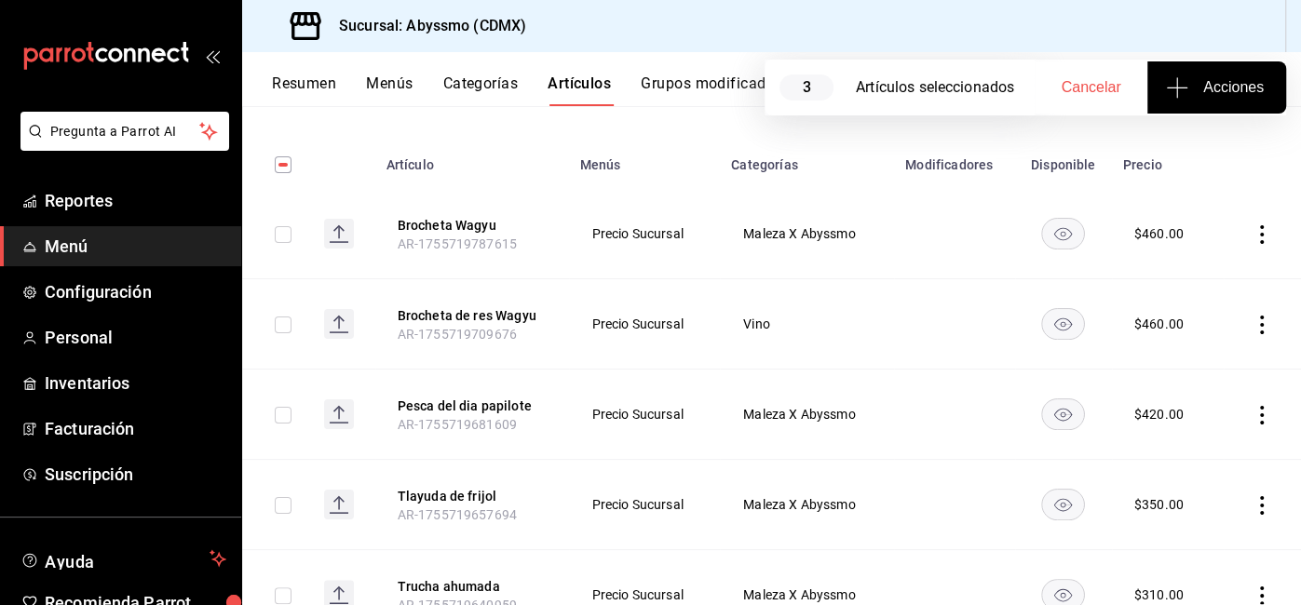
click at [1252, 316] on icon "actions" at bounding box center [1261, 325] width 19 height 19
click at [1192, 448] on span "Eliminar" at bounding box center [1205, 443] width 47 height 15
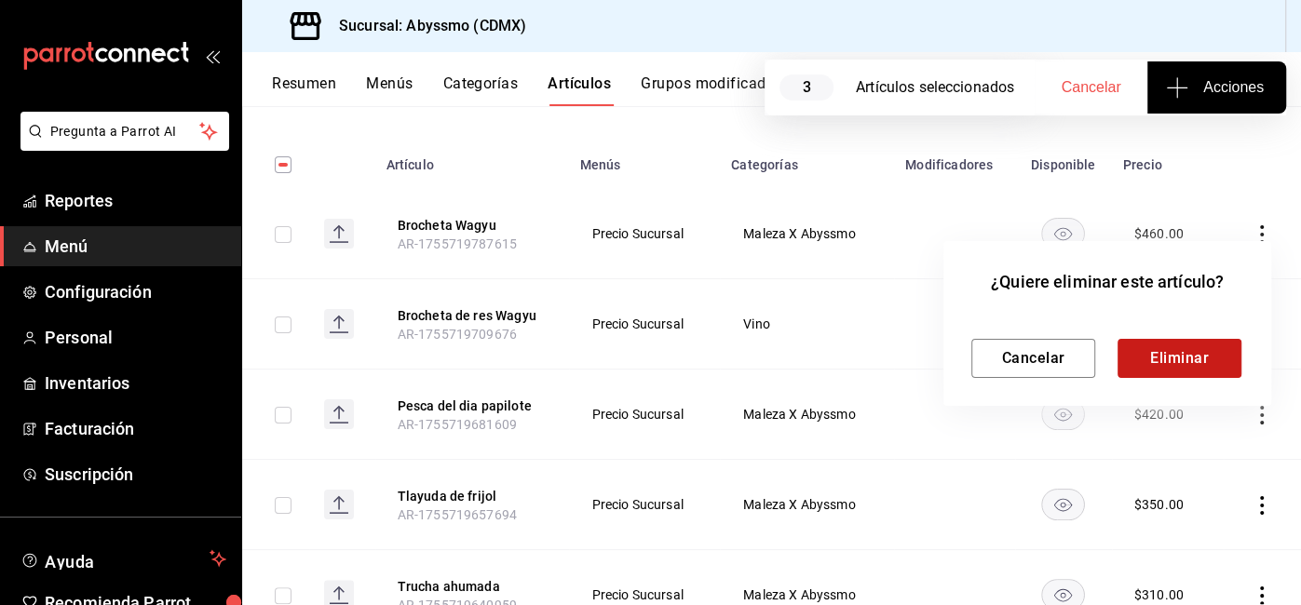
click at [1165, 343] on button "Eliminar" at bounding box center [1179, 358] width 124 height 39
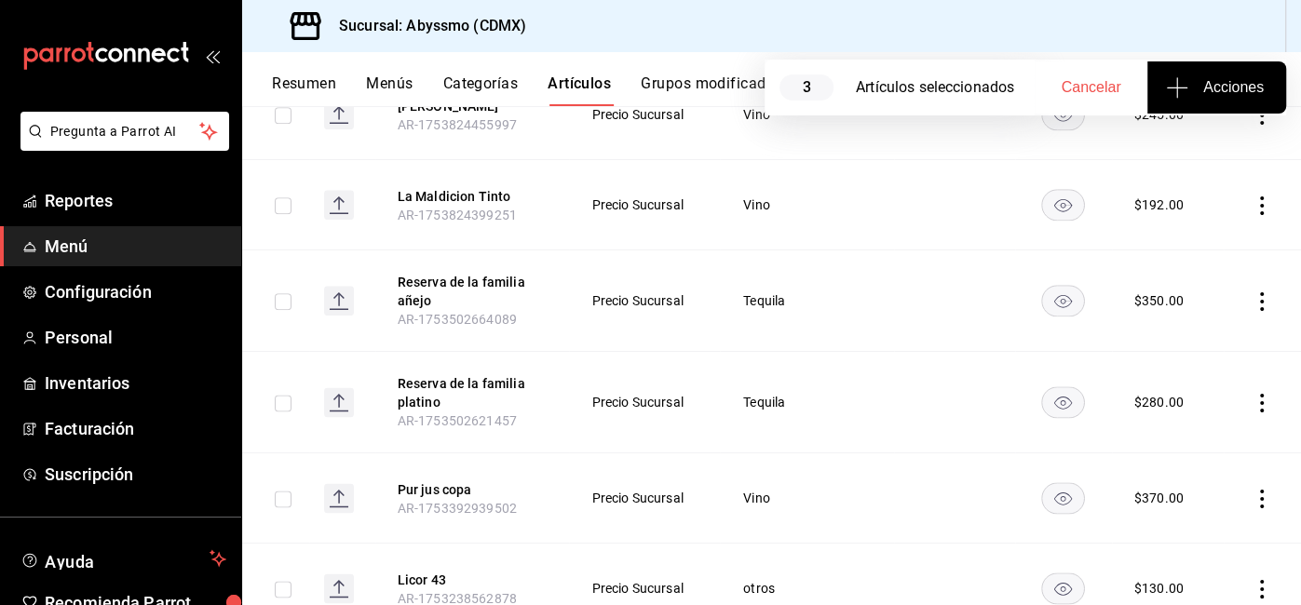
scroll to position [0, 0]
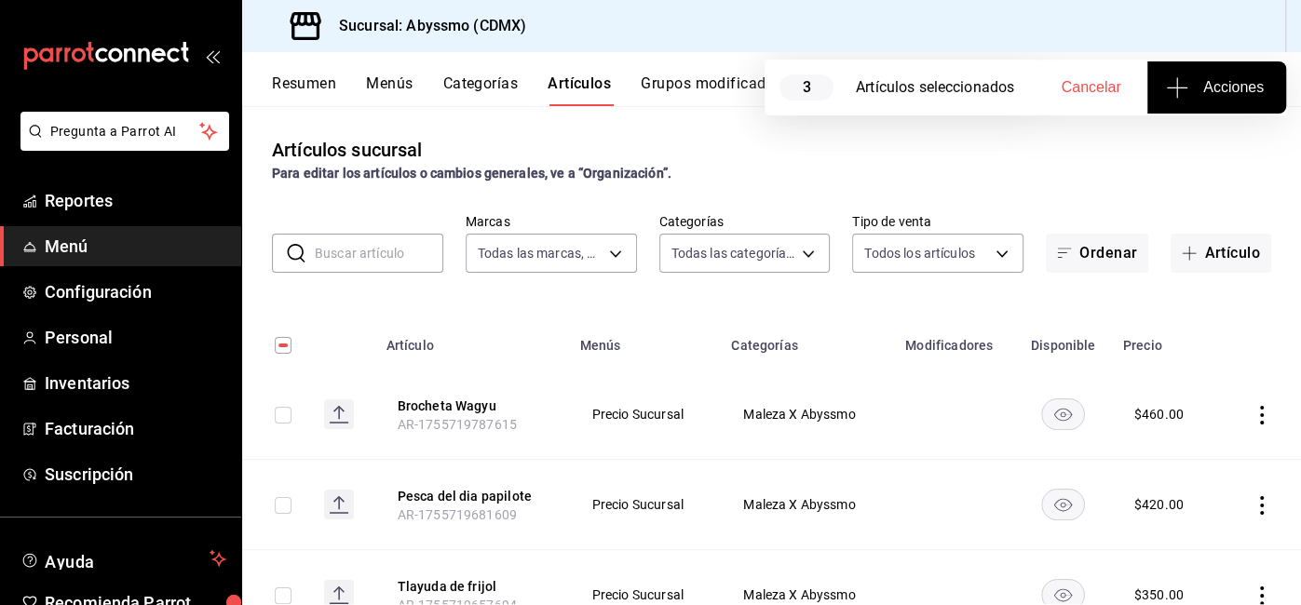
click at [1090, 85] on span "Cancelar" at bounding box center [1091, 87] width 60 height 17
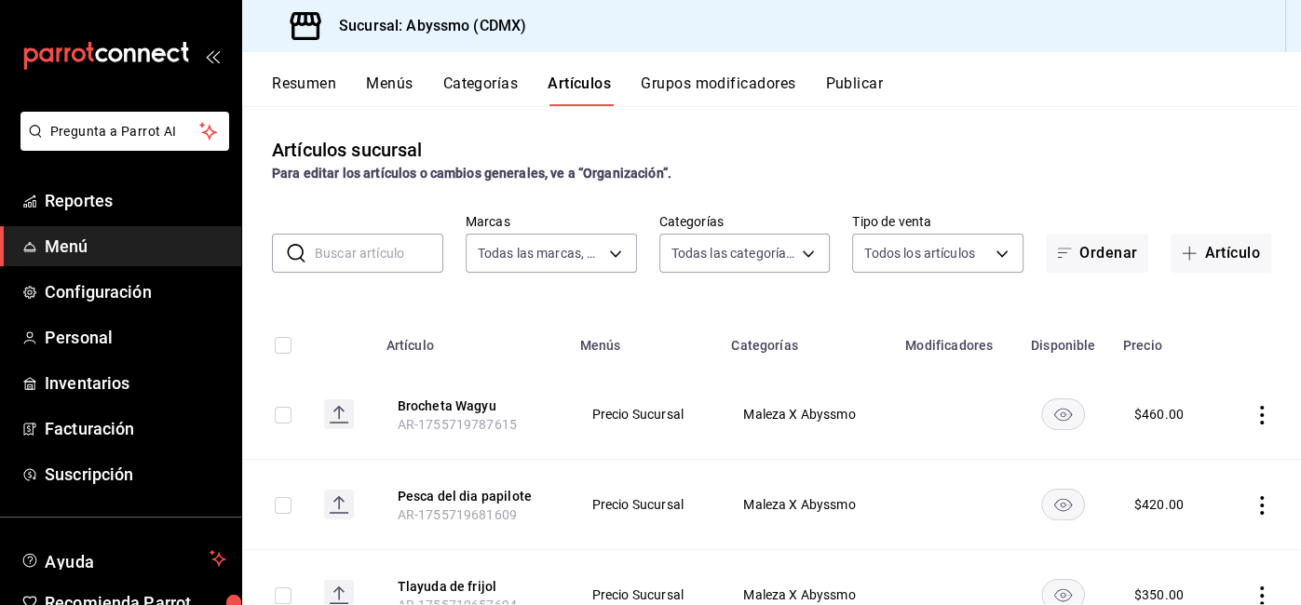
click at [75, 242] on span "Menú" at bounding box center [136, 246] width 182 height 25
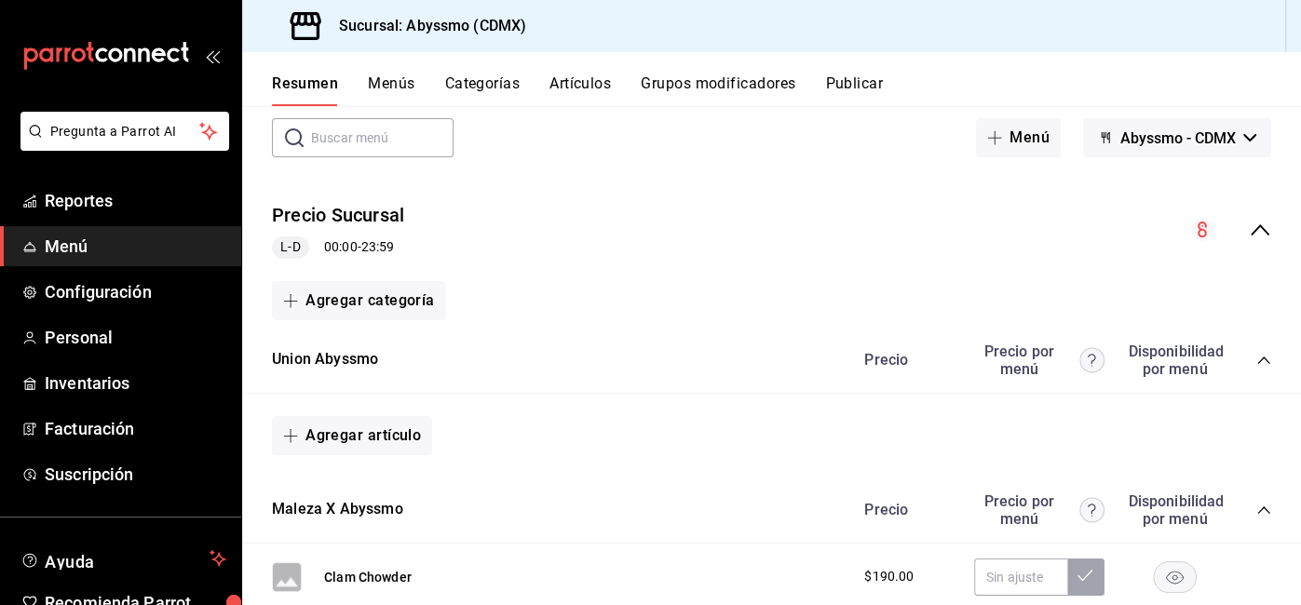
scroll to position [92, 0]
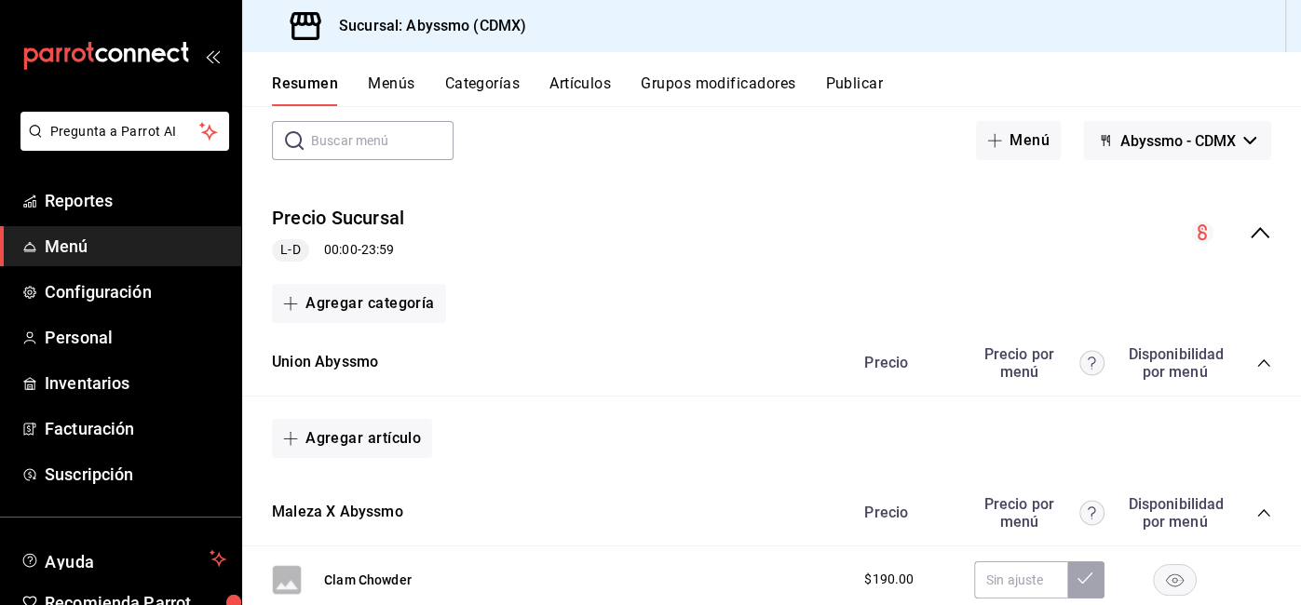
click at [81, 238] on span "Menú" at bounding box center [136, 246] width 182 height 25
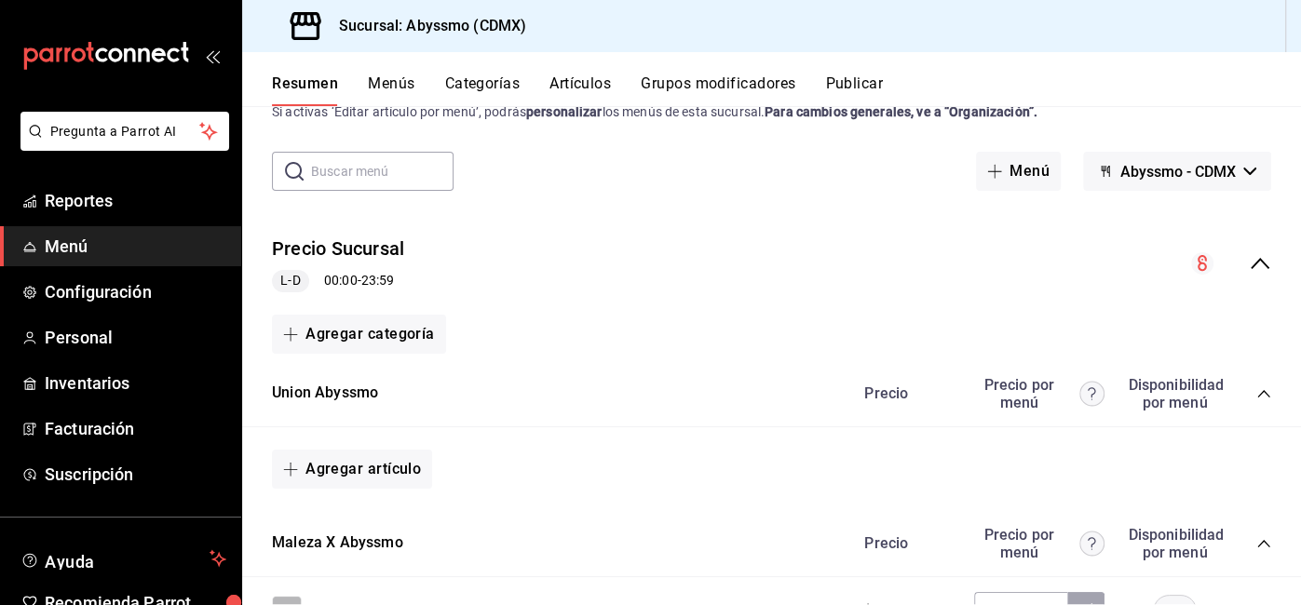
scroll to position [69, 0]
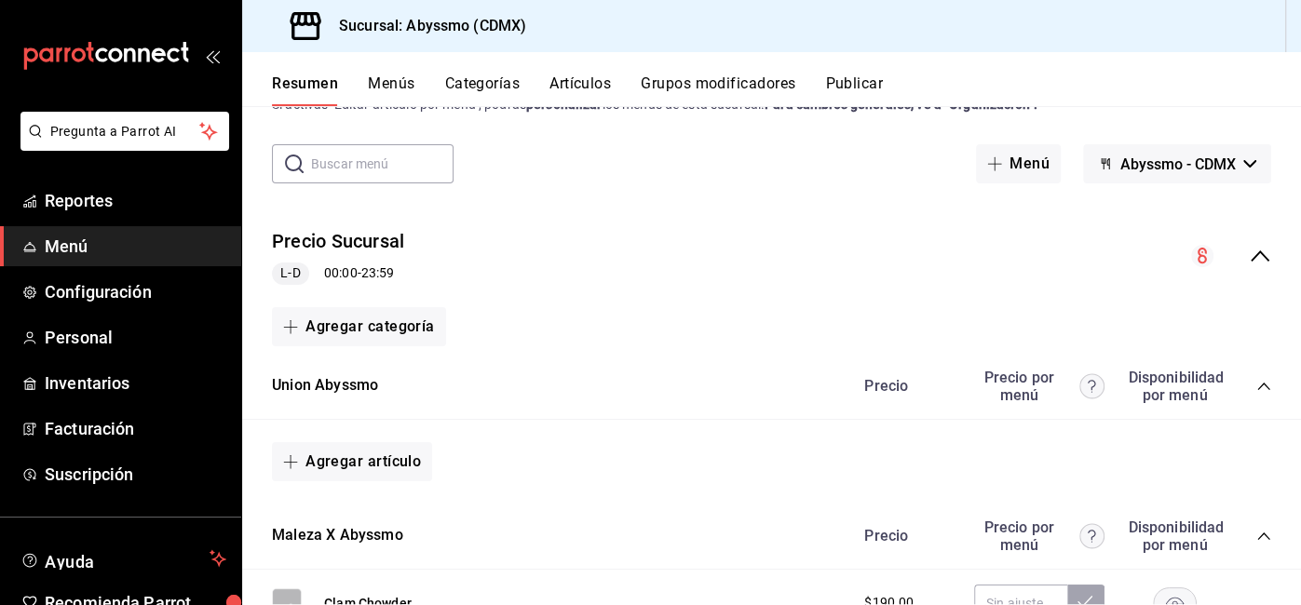
click at [506, 83] on button "Categorías" at bounding box center [482, 90] width 75 height 32
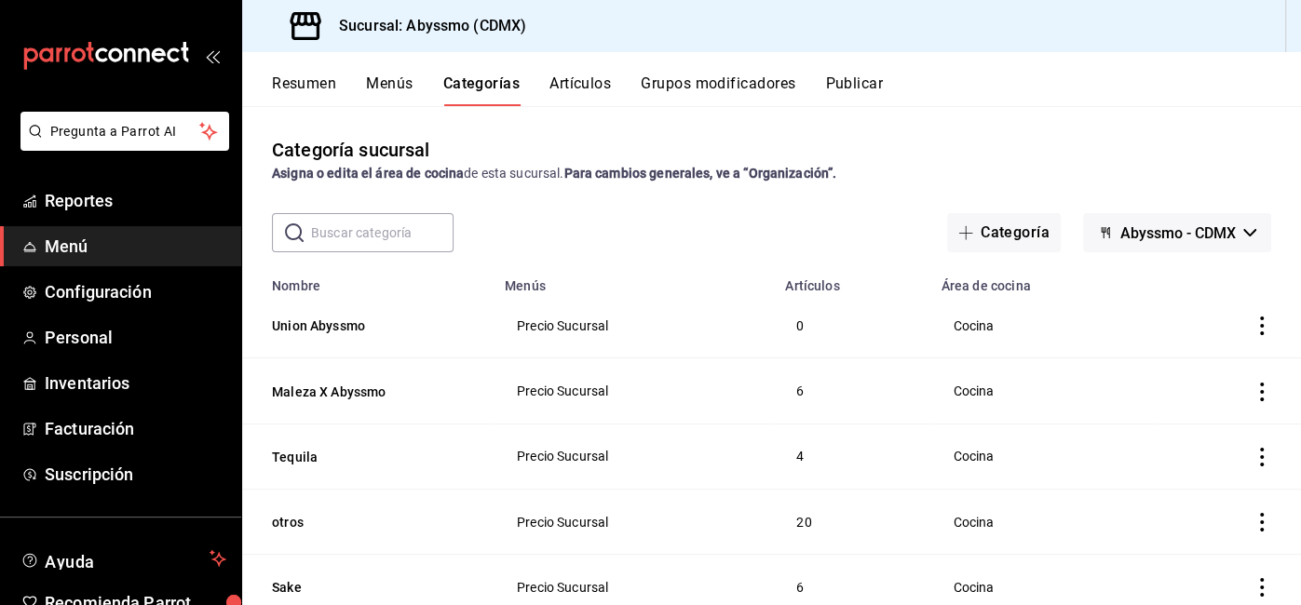
click at [1262, 327] on icon "actions" at bounding box center [1262, 326] width 4 height 19
click at [1196, 455] on li "Eliminar" at bounding box center [1189, 445] width 112 height 38
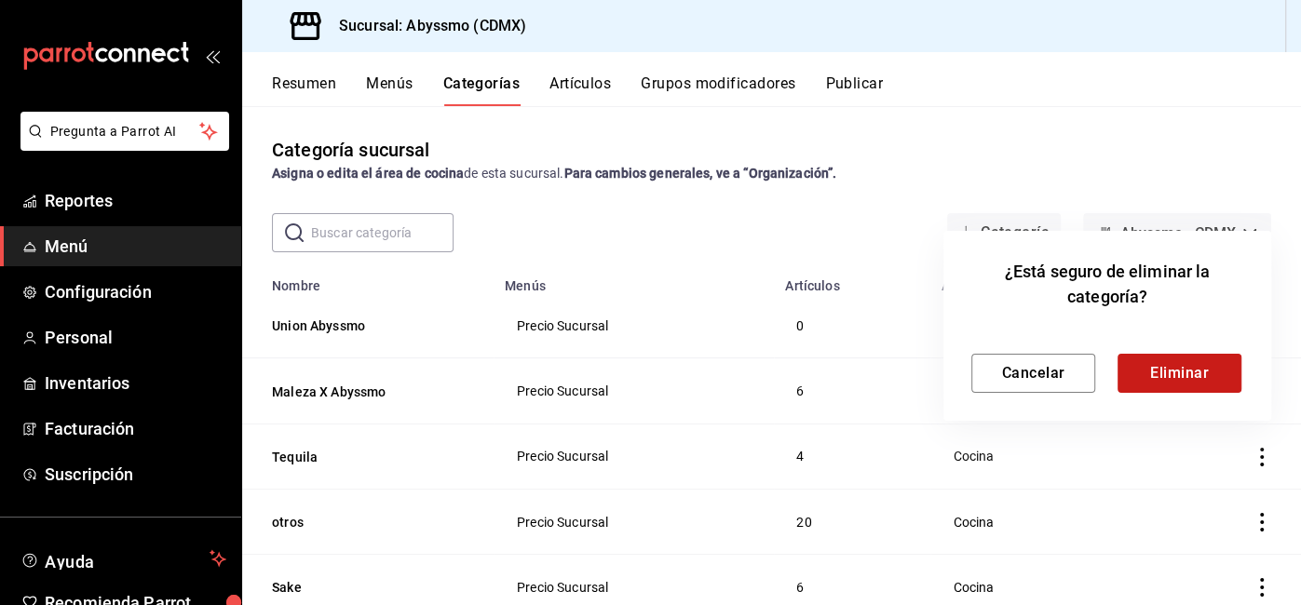
click at [1197, 369] on button "Eliminar" at bounding box center [1179, 373] width 124 height 39
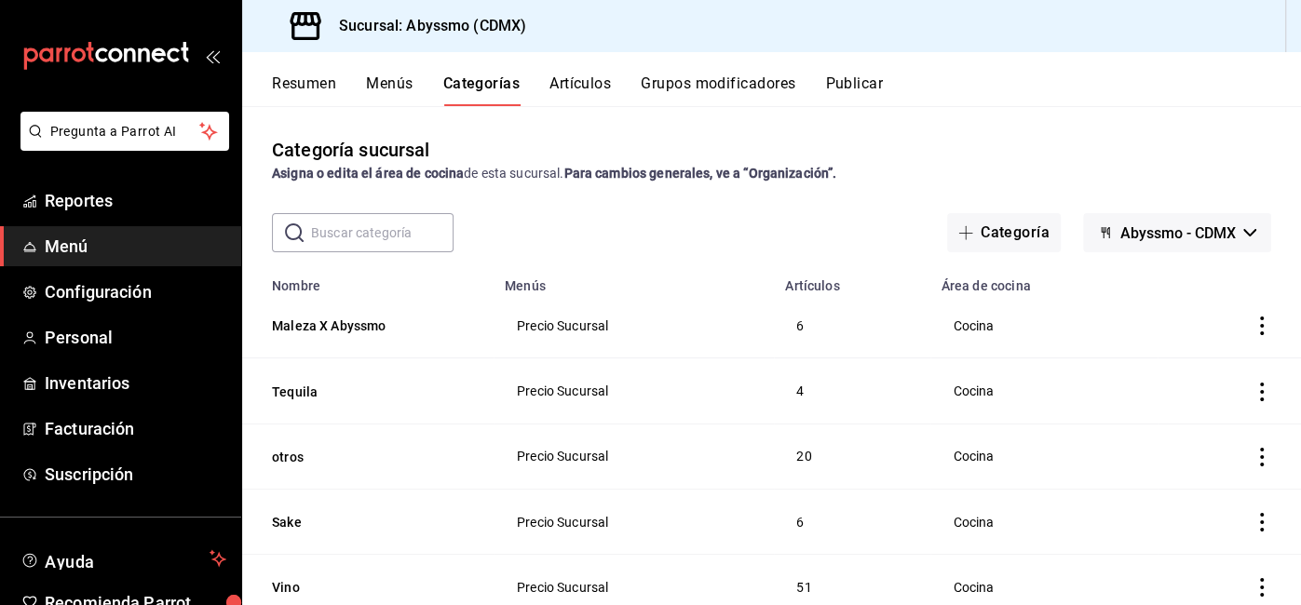
click at [42, 245] on link "Menú" at bounding box center [120, 246] width 241 height 40
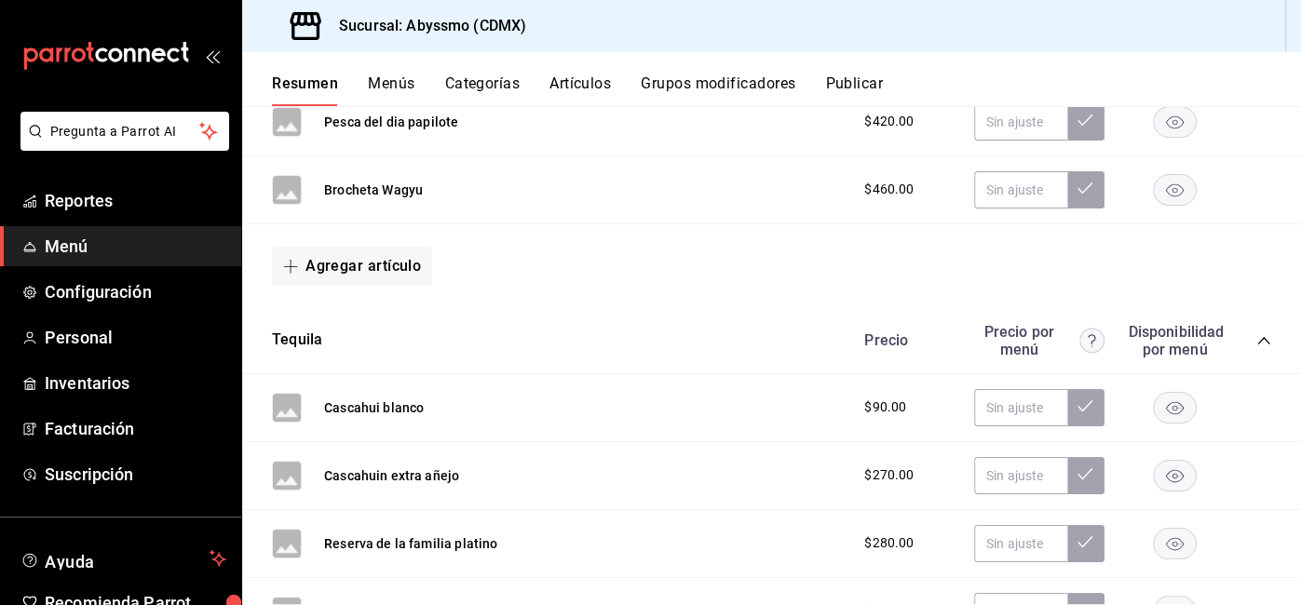
scroll to position [1358, 0]
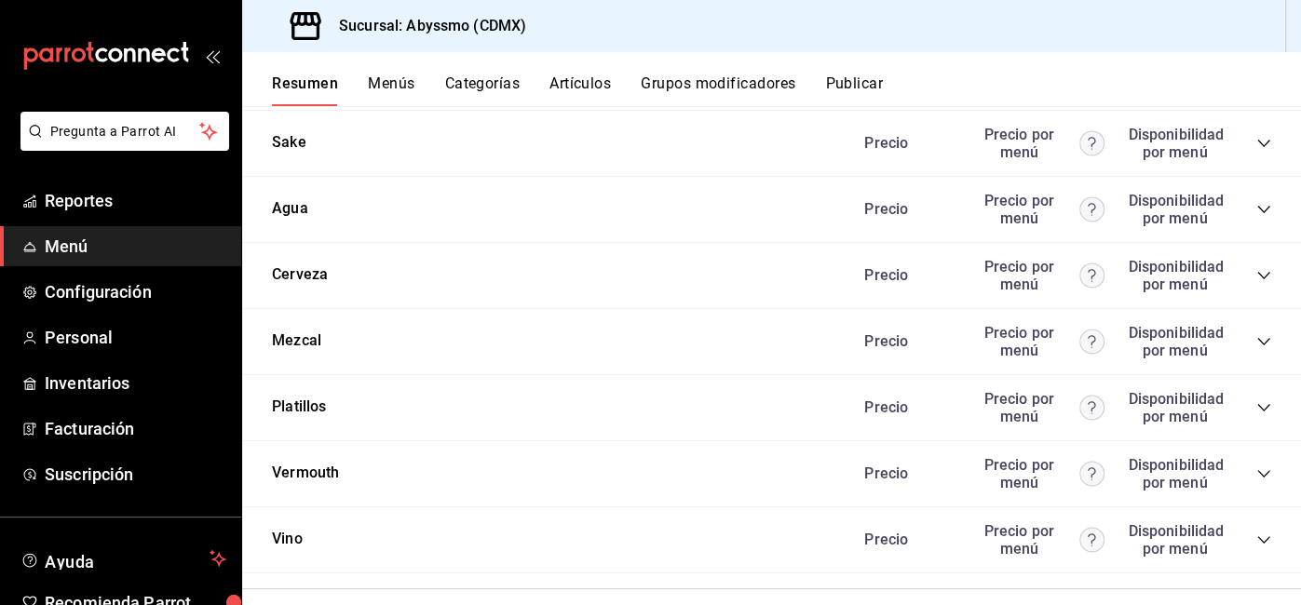
click at [1270, 533] on icon "collapse-category-row" at bounding box center [1263, 540] width 15 height 15
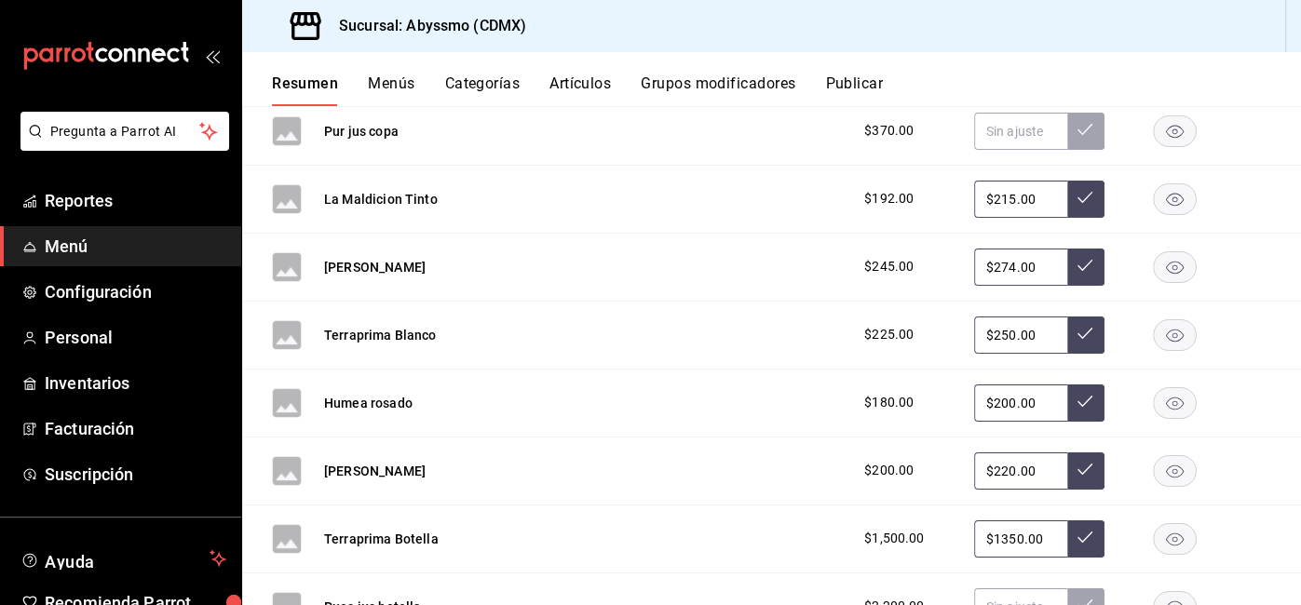
scroll to position [4894, 0]
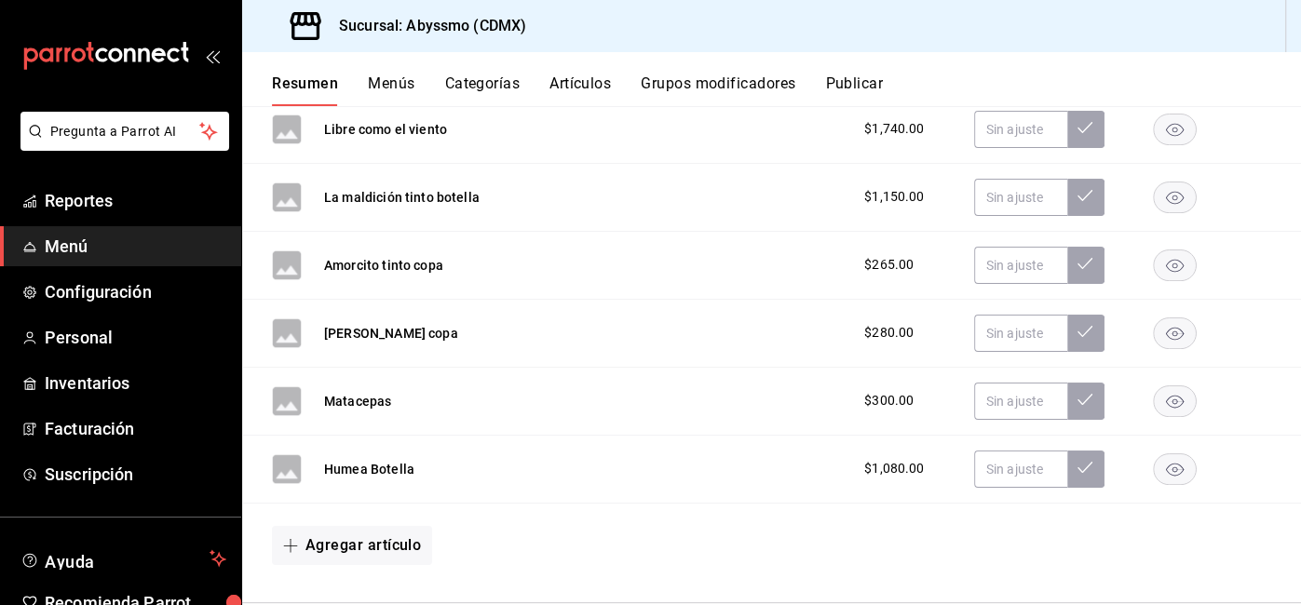
click at [119, 233] on link "Menú" at bounding box center [120, 246] width 241 height 40
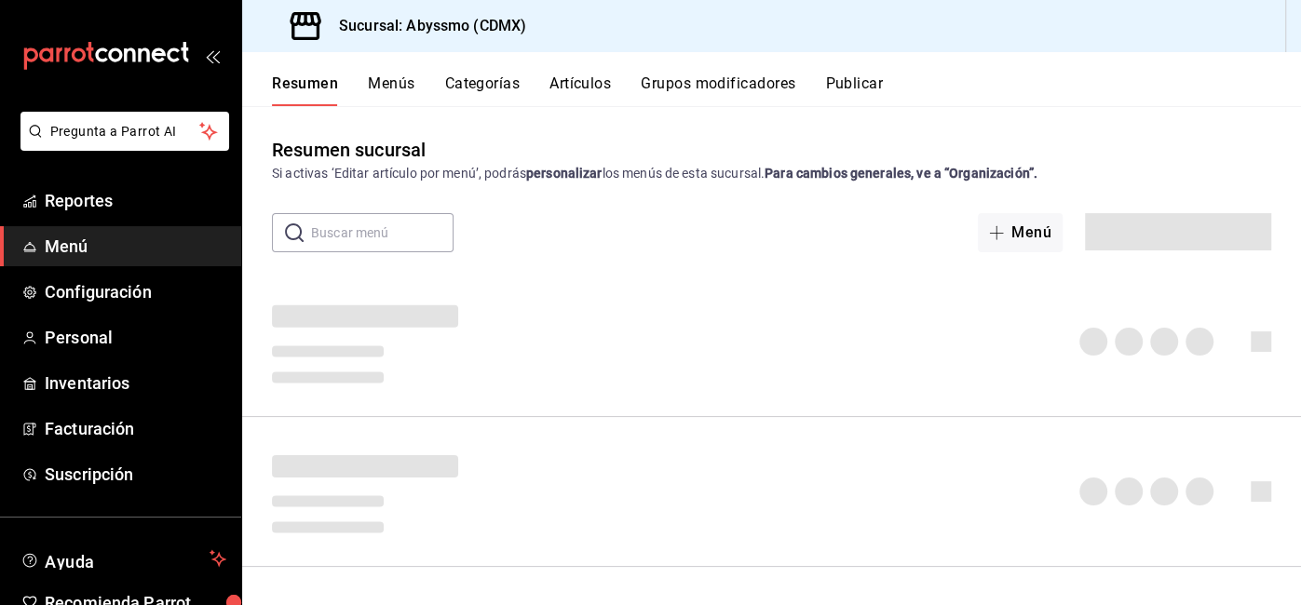
click at [596, 94] on button "Artículos" at bounding box center [579, 90] width 61 height 32
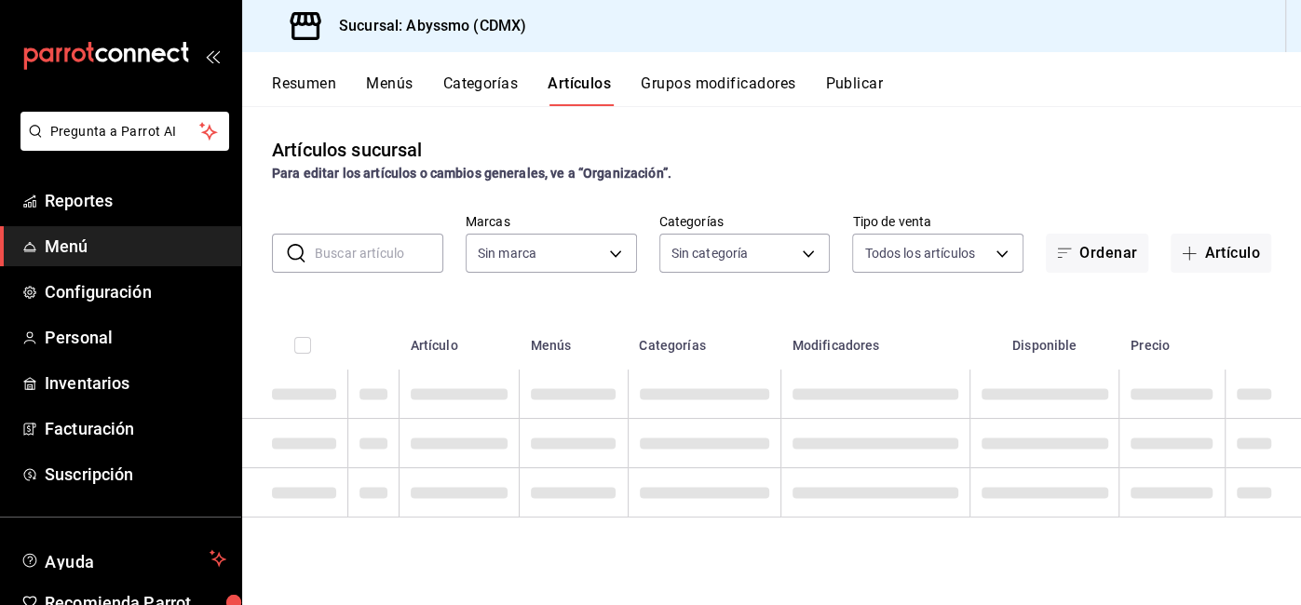
click at [331, 270] on input "text" at bounding box center [379, 253] width 128 height 37
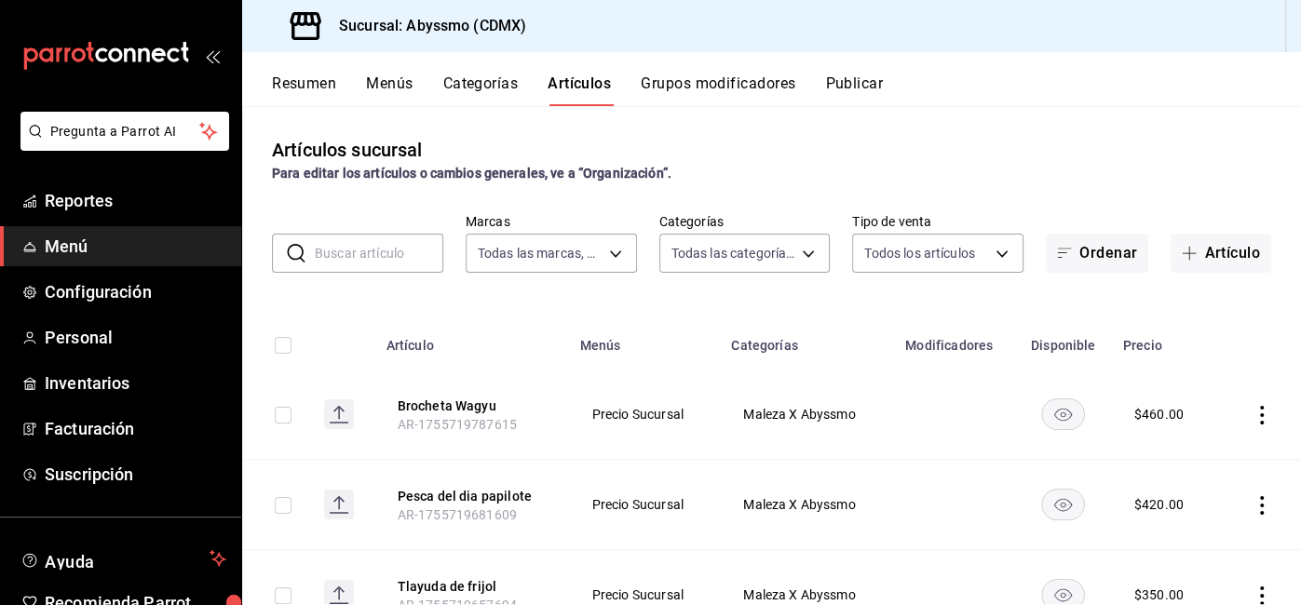
type input "e16cb4ba-9dee-401f-aa9d-e38175083fe3"
type input "df38e2e4-50b9-4649-acaf-bfd432bb615d,c7012803-5f63-4dda-8ef3-0403ec3ffbbb,28f8e…"
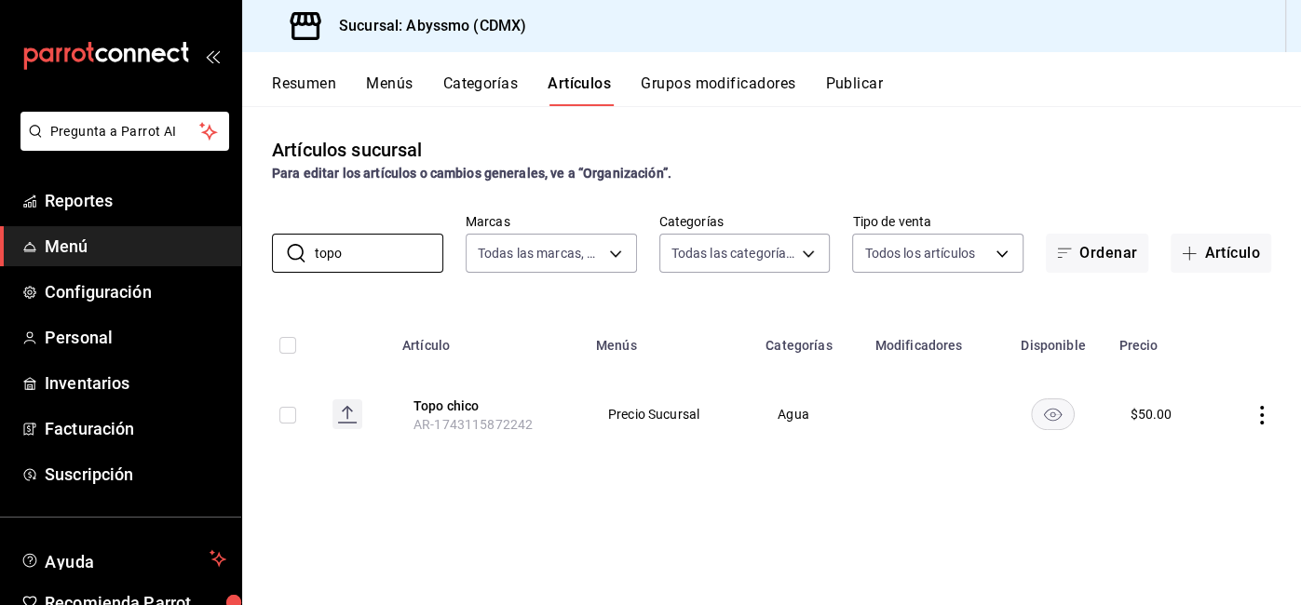
type input "topo"
click at [977, 110] on div "Artículos sucursal Para editar los artículos o cambios generales, ve a “Organiz…" at bounding box center [771, 355] width 1059 height 498
